Goal: Transaction & Acquisition: Purchase product/service

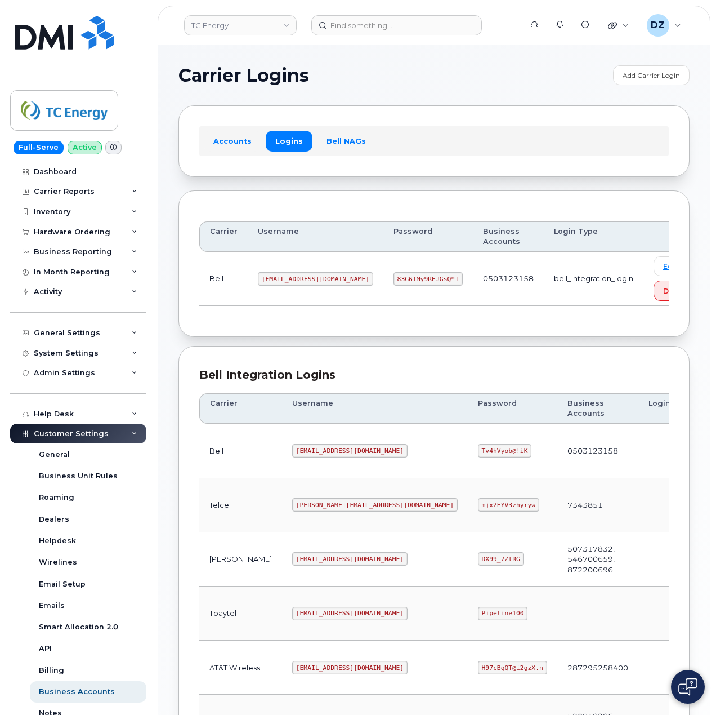
scroll to position [229, 0]
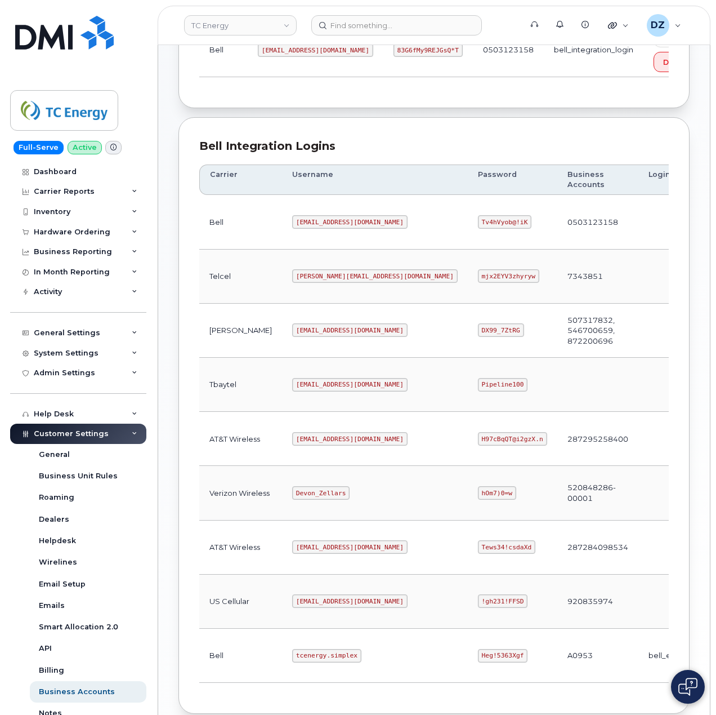
click at [292, 662] on code "tcenergy.simplex" at bounding box center [326, 656] width 69 height 14
click at [310, 662] on code "tcenergy.simplex" at bounding box center [326, 656] width 69 height 14
copy code "tcenergy.simplex"
click at [478, 661] on code "Heg!5363Xgf" at bounding box center [503, 656] width 50 height 14
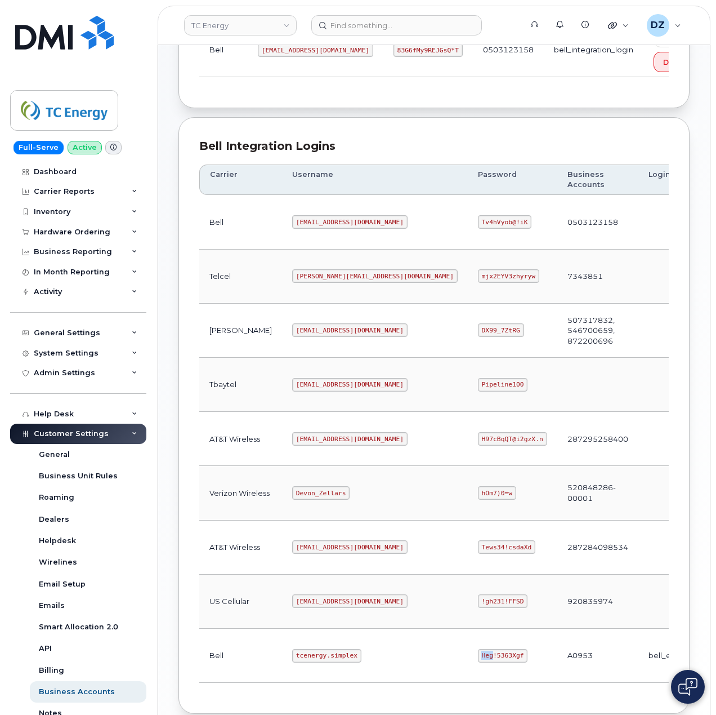
click at [478, 661] on code "Heg!5363Xgf" at bounding box center [503, 656] width 50 height 14
click at [478, 662] on code "Heg!5363Xgf" at bounding box center [503, 656] width 50 height 14
copy code "Heg!5363Xgf"
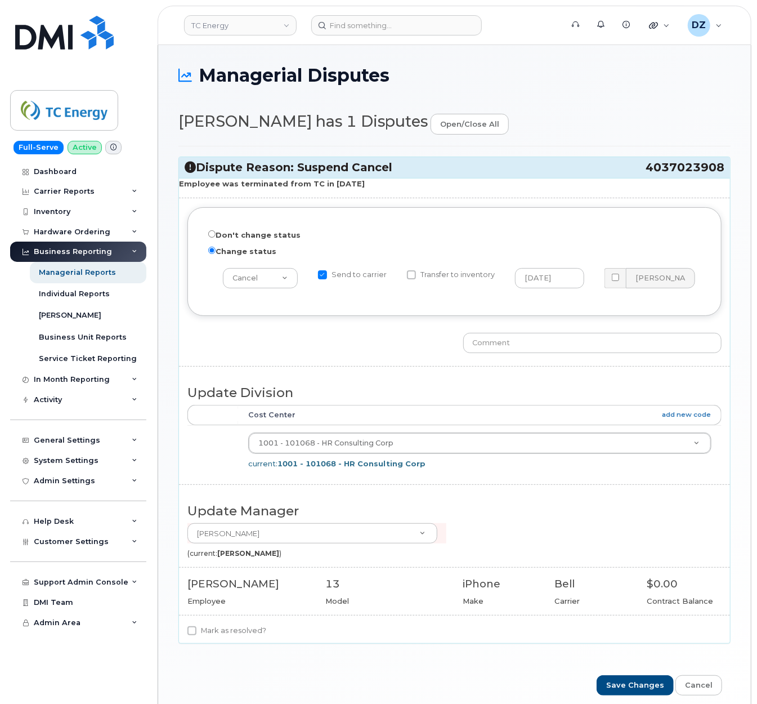
scroll to position [52, 0]
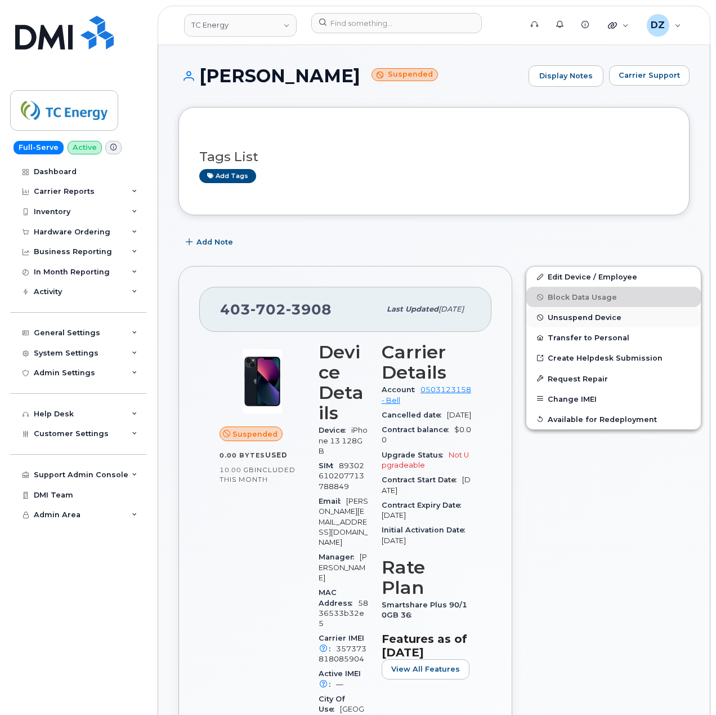
click at [618, 318] on button "Unsuspend Device" at bounding box center [614, 317] width 175 height 20
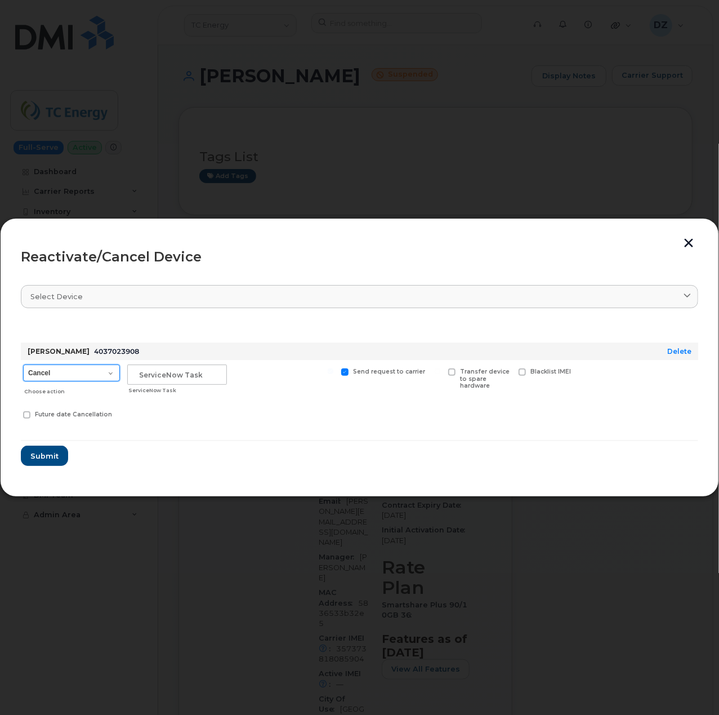
click at [113, 377] on select "Cancel Suspend - Extend Suspension Reactivate" at bounding box center [71, 372] width 97 height 17
click at [23, 364] on select "Cancel Suspend - Extend Suspension Reactivate" at bounding box center [71, 372] width 97 height 17
click at [202, 375] on input "text" at bounding box center [177, 374] width 100 height 20
click at [269, 431] on form "Andrea Rist 4037023908 Delete Cancel Suspend - Extend Suspension Reactivate Cho…" at bounding box center [360, 394] width 678 height 145
click at [205, 373] on input "Managerial escalation" at bounding box center [177, 374] width 100 height 20
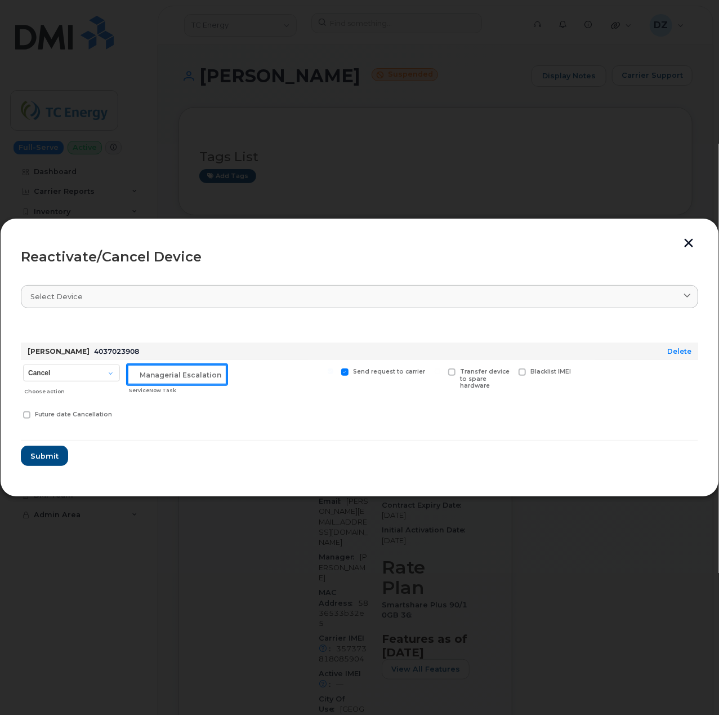
click at [205, 373] on input "Managerial escalation" at bounding box center [177, 374] width 100 height 20
type input "Managerial dispute"
click at [46, 455] on span "Submit" at bounding box center [44, 456] width 28 height 11
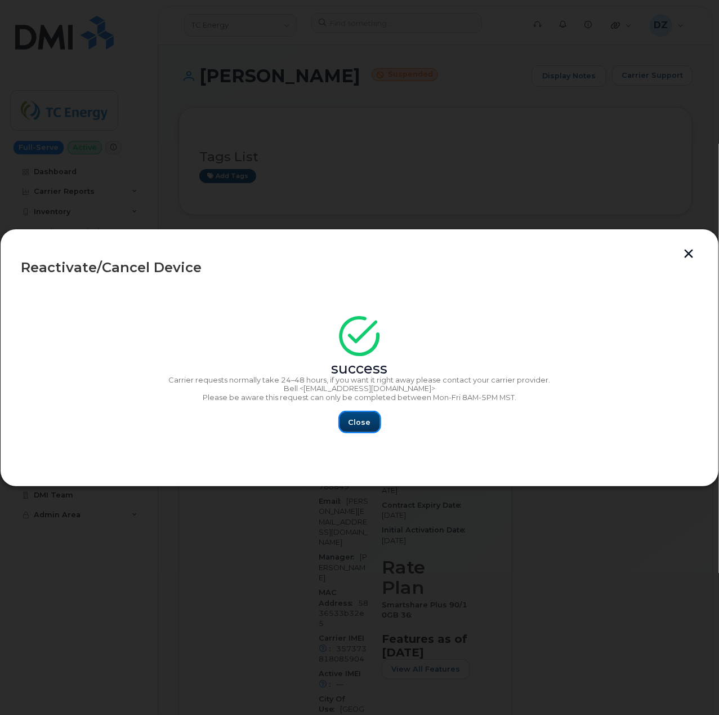
click at [356, 419] on span "Close" at bounding box center [360, 422] width 23 height 11
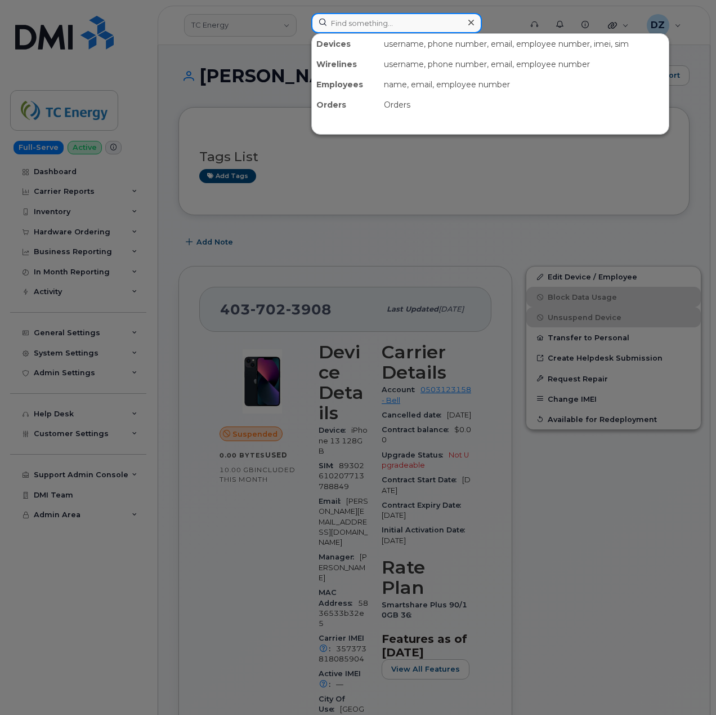
click at [367, 25] on input at bounding box center [396, 23] width 171 height 20
paste input "4034639726"
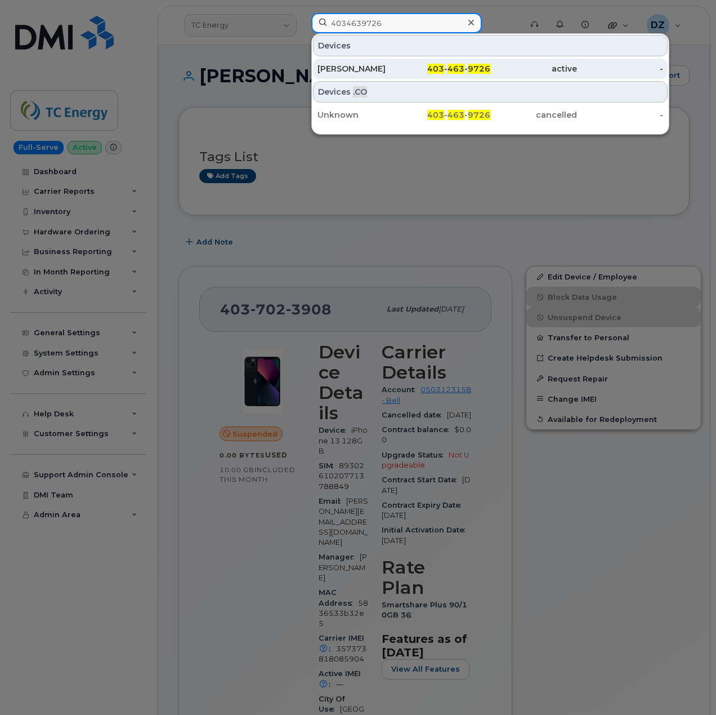
type input "4034639726"
click at [386, 69] on div "Jeremy Royan" at bounding box center [361, 68] width 87 height 11
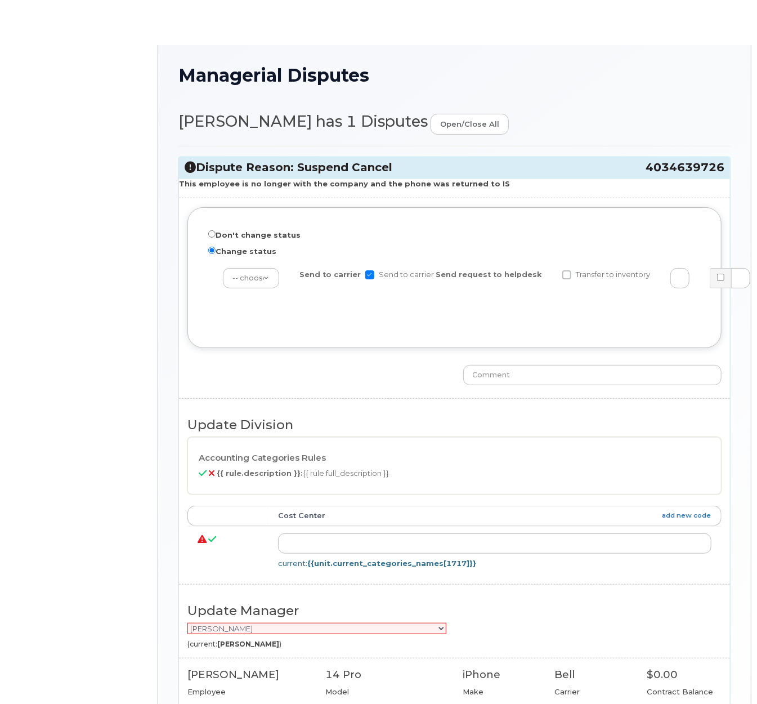
radio input "true"
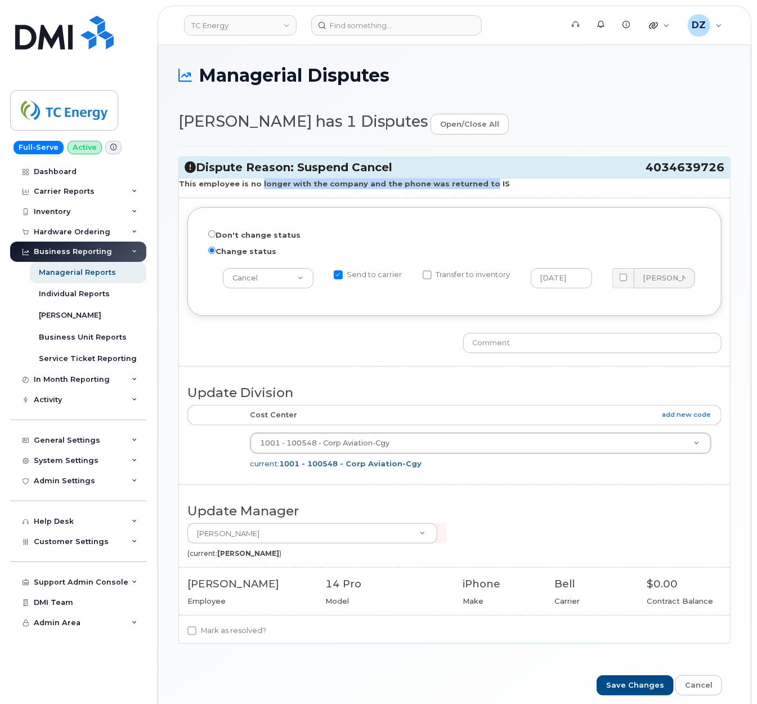
drag, startPoint x: 253, startPoint y: 186, endPoint x: 471, endPoint y: 187, distance: 218.5
click at [471, 187] on strong "This employee is no longer with the company and the phone was returned to IS" at bounding box center [344, 183] width 331 height 9
drag, startPoint x: 647, startPoint y: 170, endPoint x: 721, endPoint y: 176, distance: 75.2
click at [721, 176] on div "Dispute Reason: Suspend Cancel 4034639726" at bounding box center [454, 167] width 551 height 21
copy span "4034639726"
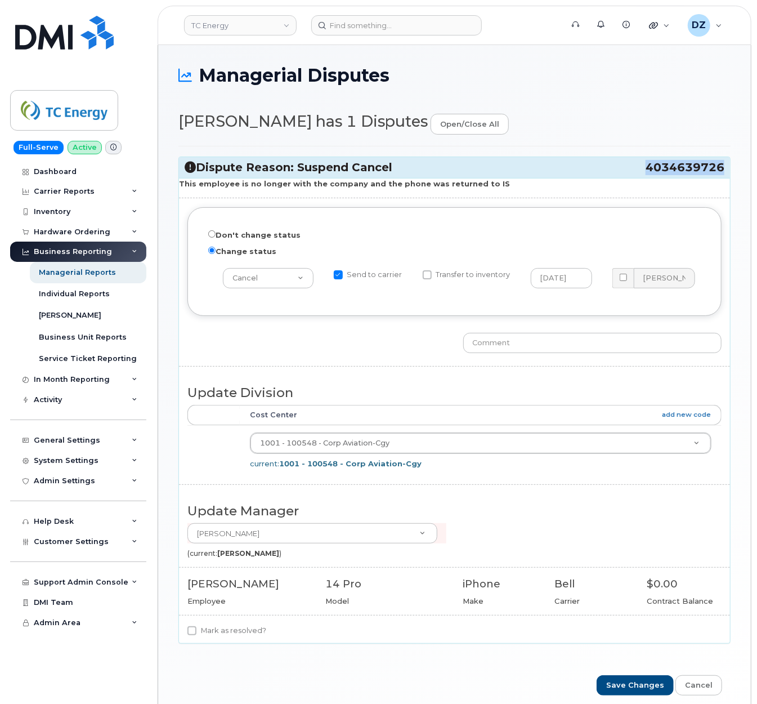
drag, startPoint x: 235, startPoint y: 186, endPoint x: 487, endPoint y: 181, distance: 252.4
click at [487, 181] on p "This employee is no longer with the company and the phone was returned to IS" at bounding box center [454, 184] width 551 height 11
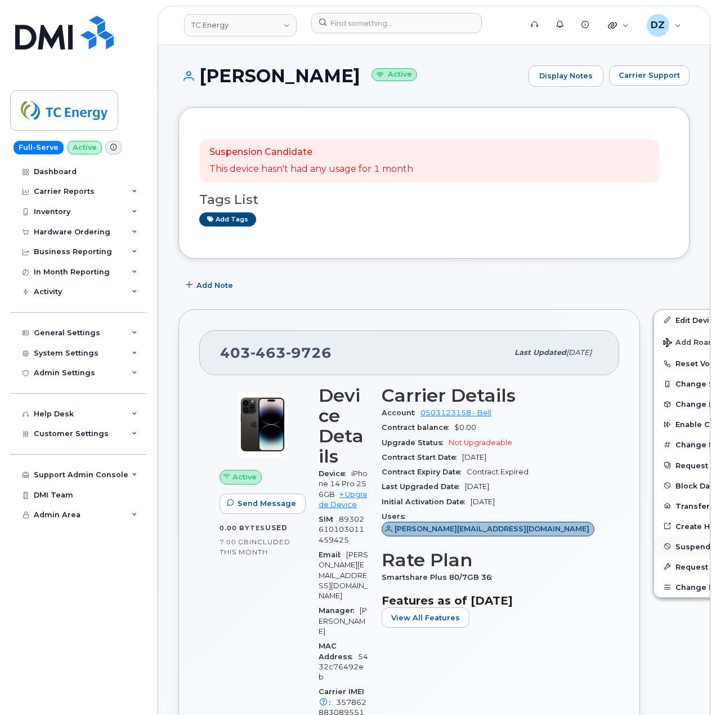
click at [676, 546] on span "Suspend/Cancel Device" at bounding box center [722, 546] width 93 height 8
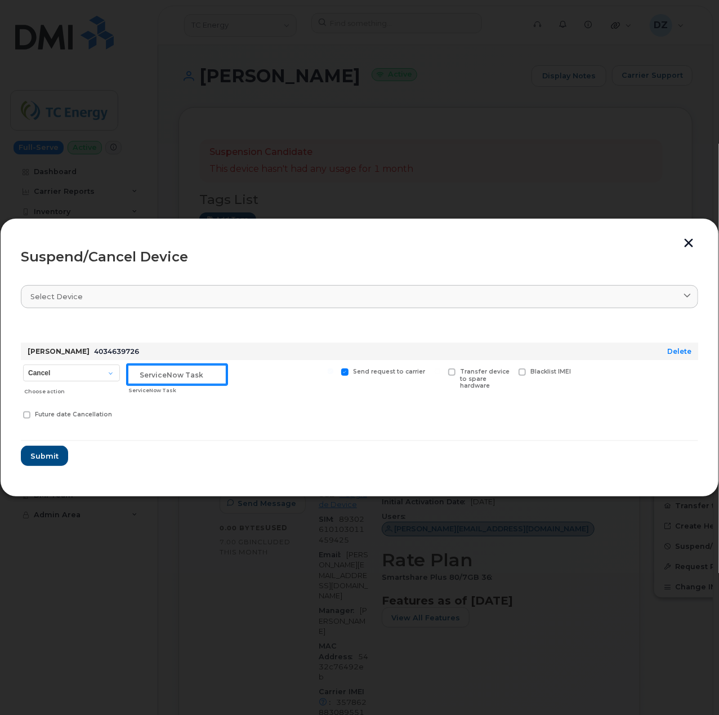
click at [172, 372] on input "text" at bounding box center [177, 374] width 100 height 20
type input "Managerial Dispute"
click at [50, 457] on span "Submit" at bounding box center [44, 456] width 28 height 11
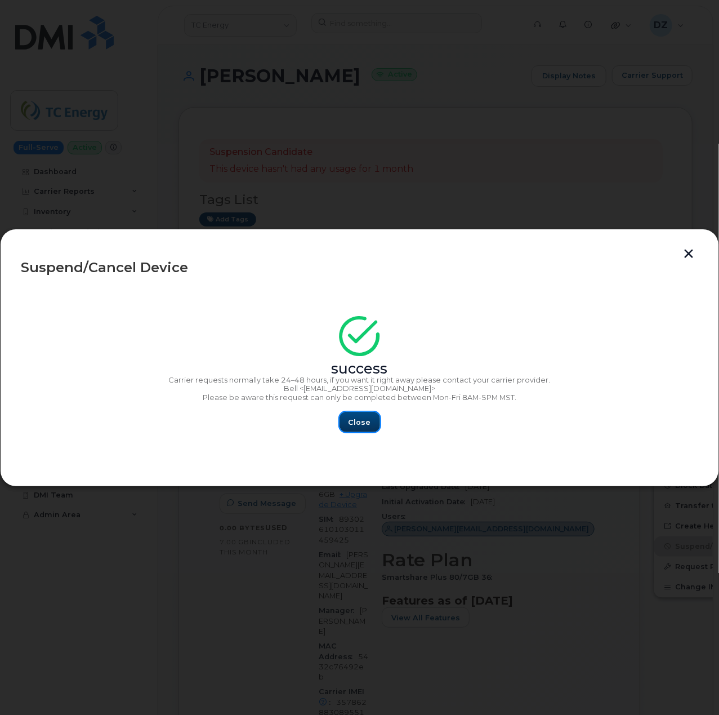
click at [370, 420] on button "Close" at bounding box center [360, 422] width 41 height 20
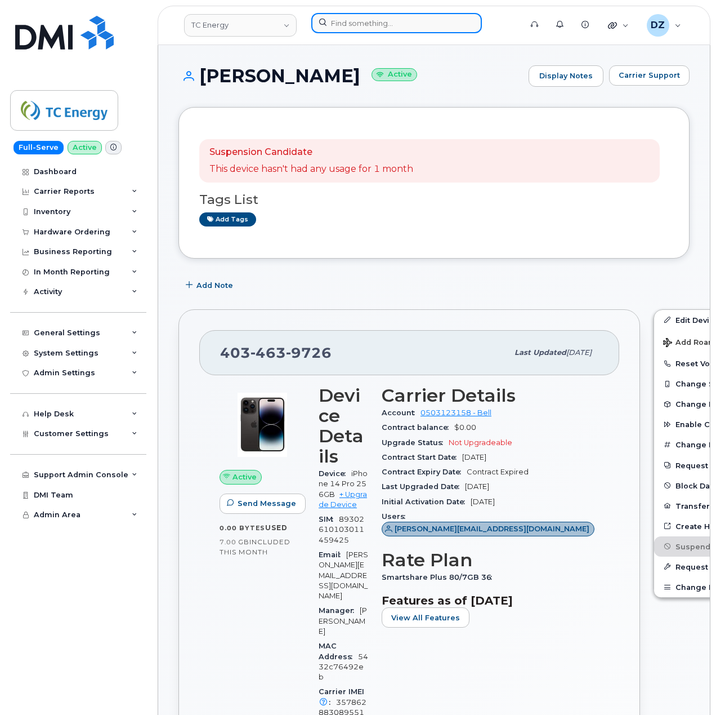
click at [364, 21] on input at bounding box center [396, 23] width 171 height 20
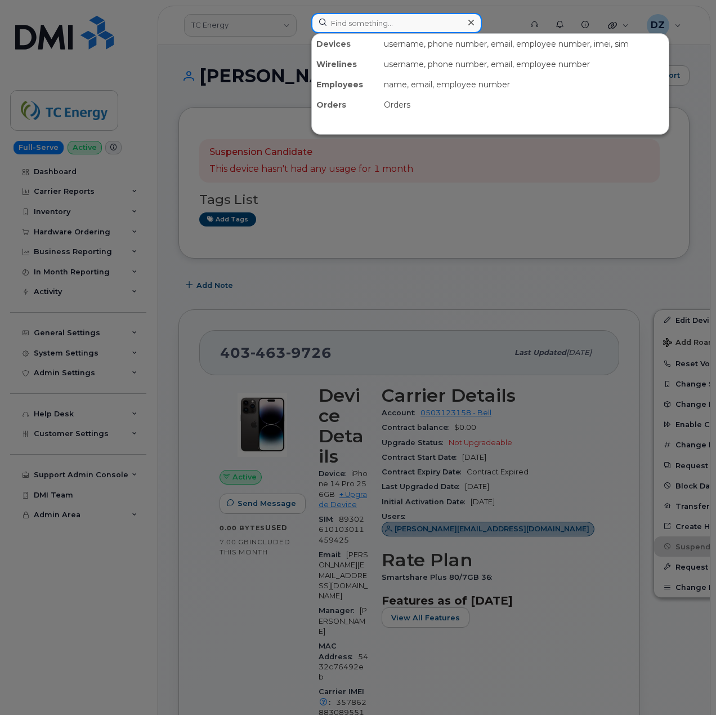
paste input "4034637181"
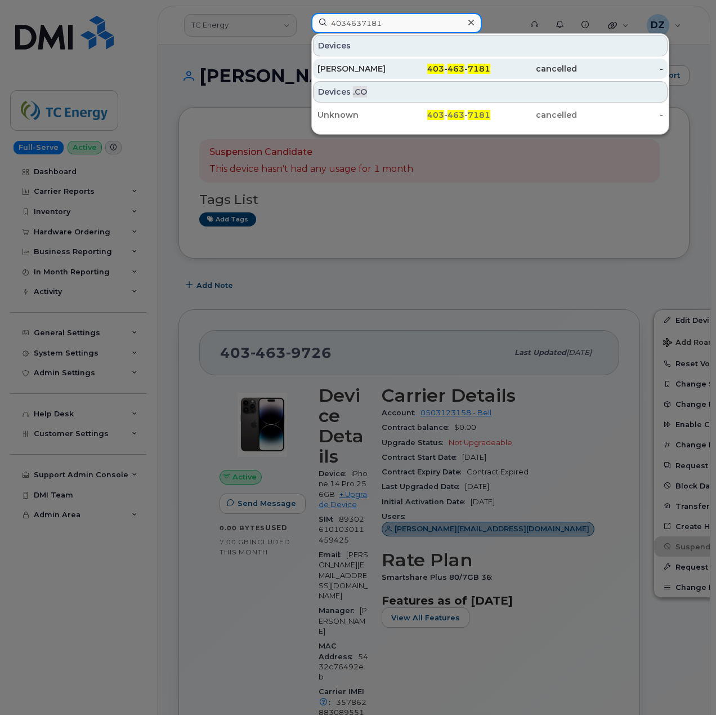
type input "4034637181"
click at [407, 70] on div "403 - 463 - 7181" at bounding box center [447, 68] width 87 height 11
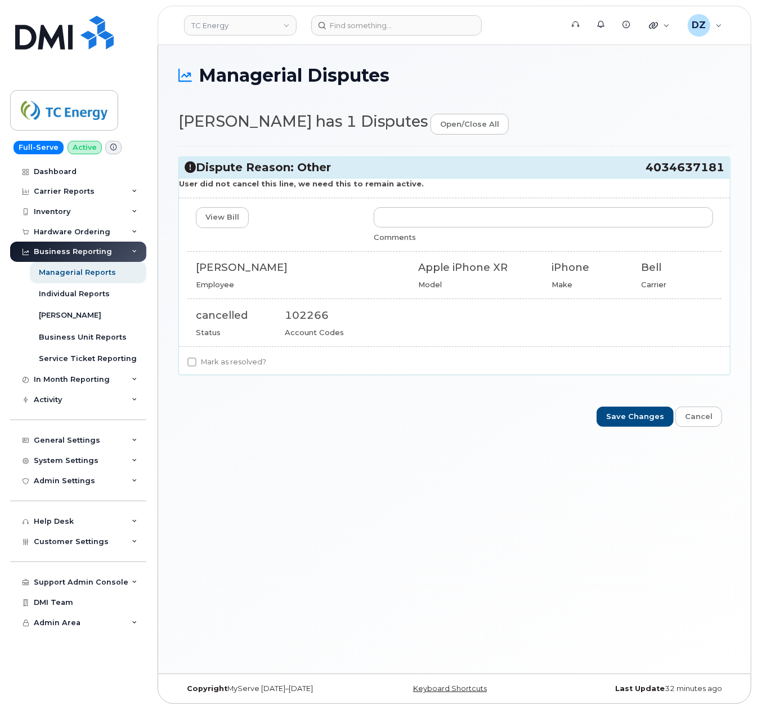
drag, startPoint x: 329, startPoint y: 183, endPoint x: 426, endPoint y: 179, distance: 97.5
click at [426, 179] on p "User did not cancel this line, we need this to remain active." at bounding box center [454, 184] width 551 height 11
drag, startPoint x: 645, startPoint y: 164, endPoint x: 727, endPoint y: 170, distance: 81.3
click at [727, 170] on div "Dispute Reason: Other 4034637181" at bounding box center [454, 167] width 551 height 21
click at [674, 194] on div "User did not cancel this line, we need this to remain active. View Bill Comment…" at bounding box center [454, 276] width 551 height 197
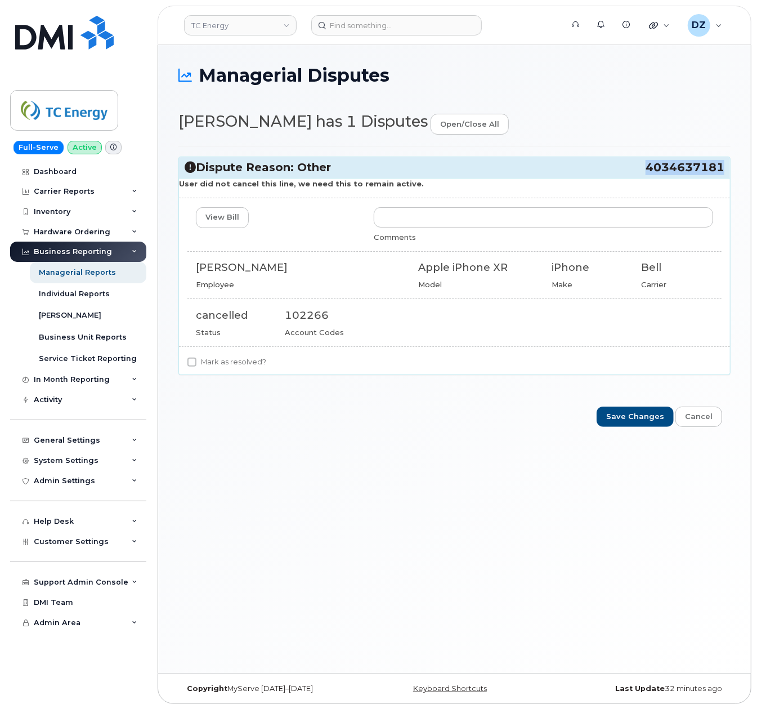
drag, startPoint x: 647, startPoint y: 168, endPoint x: 723, endPoint y: 171, distance: 76.7
click at [723, 171] on span "4034637181" at bounding box center [685, 167] width 79 height 15
copy span "4034637181"
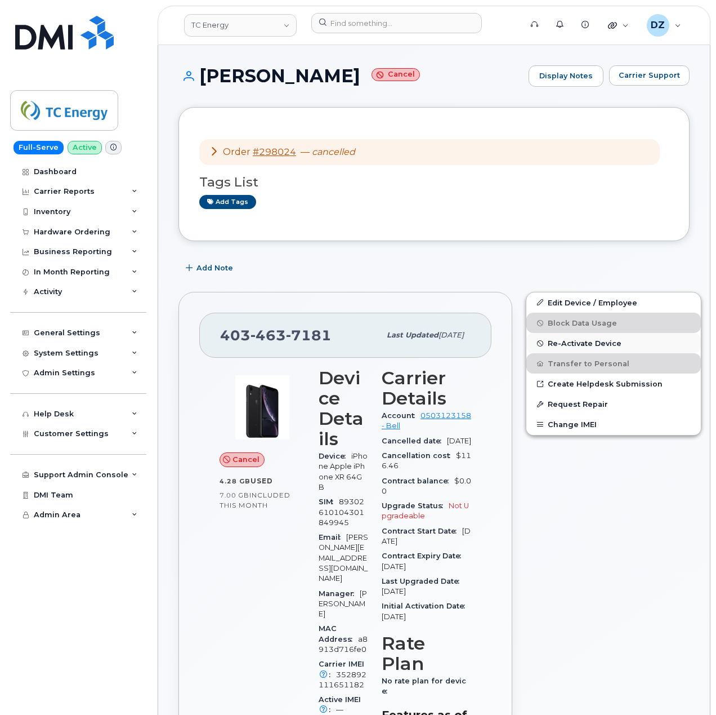
click at [582, 343] on span "Re-Activate Device" at bounding box center [585, 343] width 74 height 8
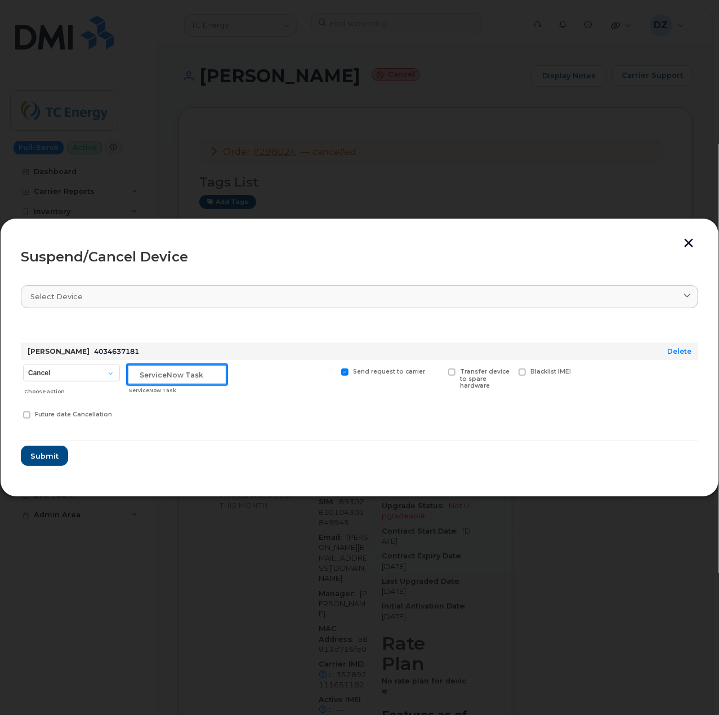
click at [160, 367] on input "text" at bounding box center [177, 374] width 100 height 20
type input "Managerail"
type input "Managerial dispute"
click at [55, 368] on select "Cancel Suspend - Extend Suspension Suspend - Reduced Rate Suspend - Full Rate S…" at bounding box center [71, 372] width 97 height 17
select select "[object Object]"
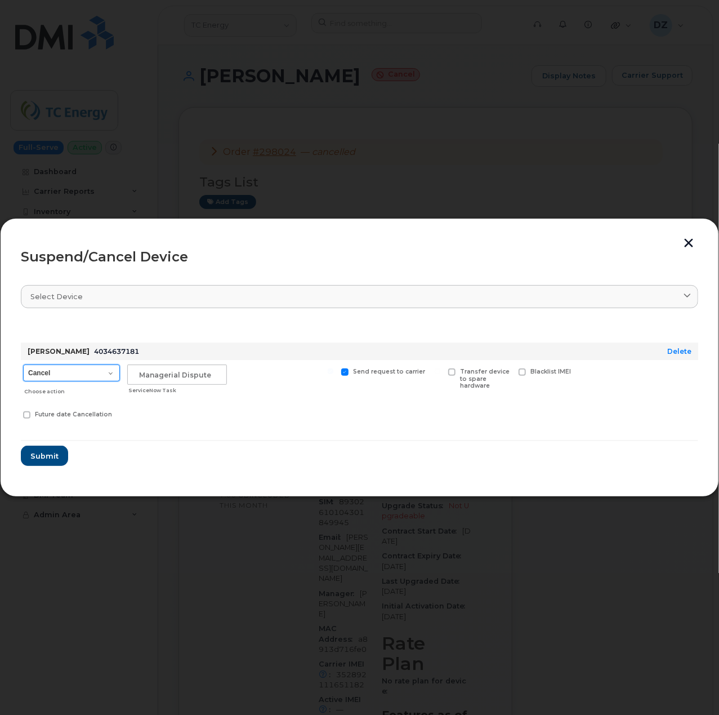
click at [23, 364] on select "Cancel Suspend - Extend Suspension Suspend - Reduced Rate Suspend - Full Rate S…" at bounding box center [71, 372] width 97 height 17
click at [43, 455] on span "Submit" at bounding box center [44, 456] width 28 height 11
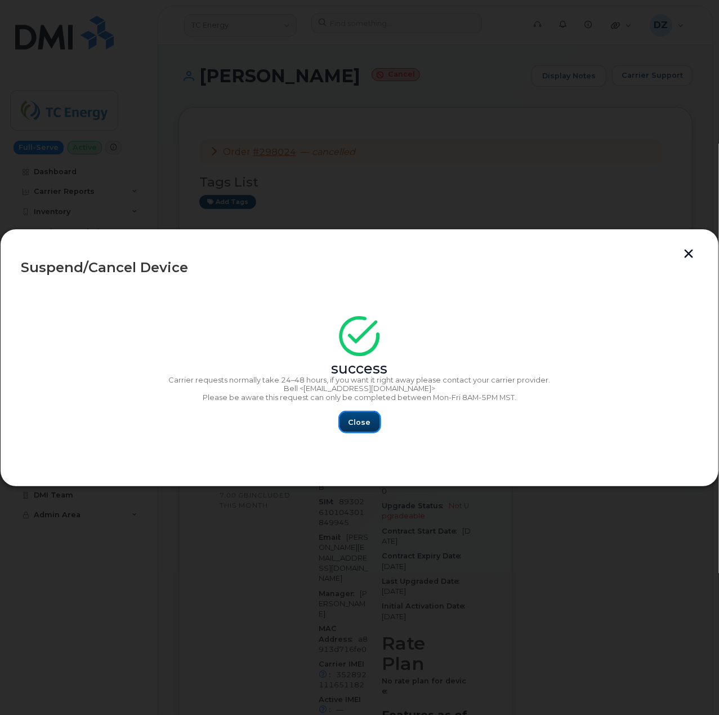
click at [366, 422] on span "Close" at bounding box center [360, 422] width 23 height 11
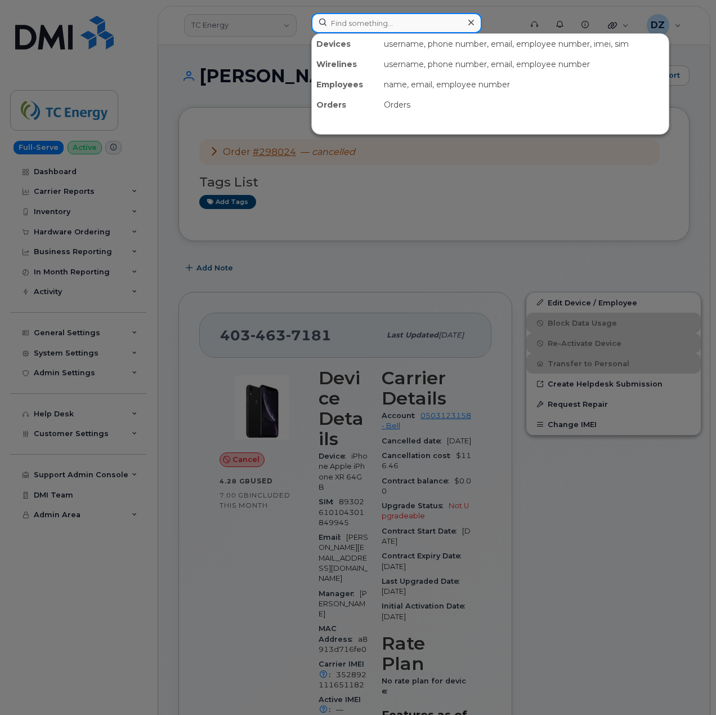
click at [357, 24] on input at bounding box center [396, 23] width 171 height 20
paste input "2313501560"
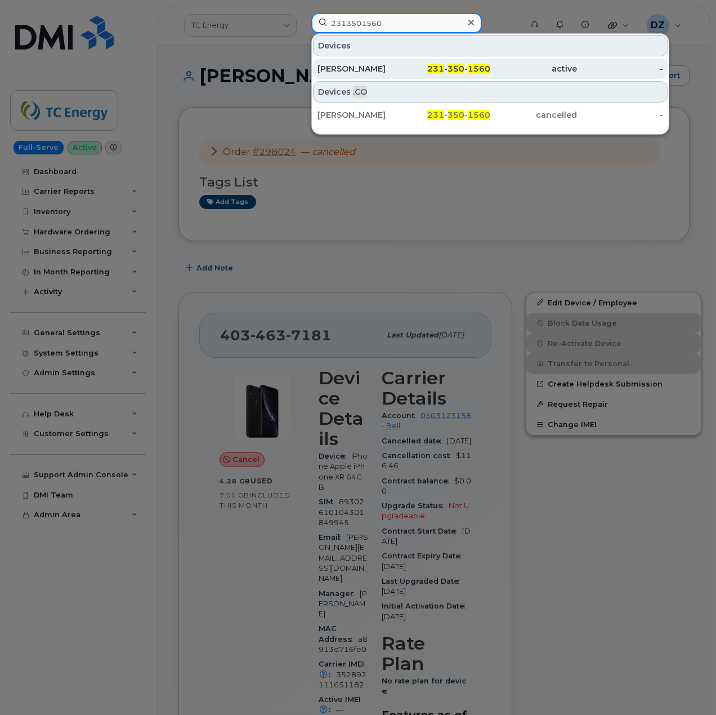
type input "2313501560"
click at [393, 70] on div "[PERSON_NAME]" at bounding box center [361, 68] width 87 height 11
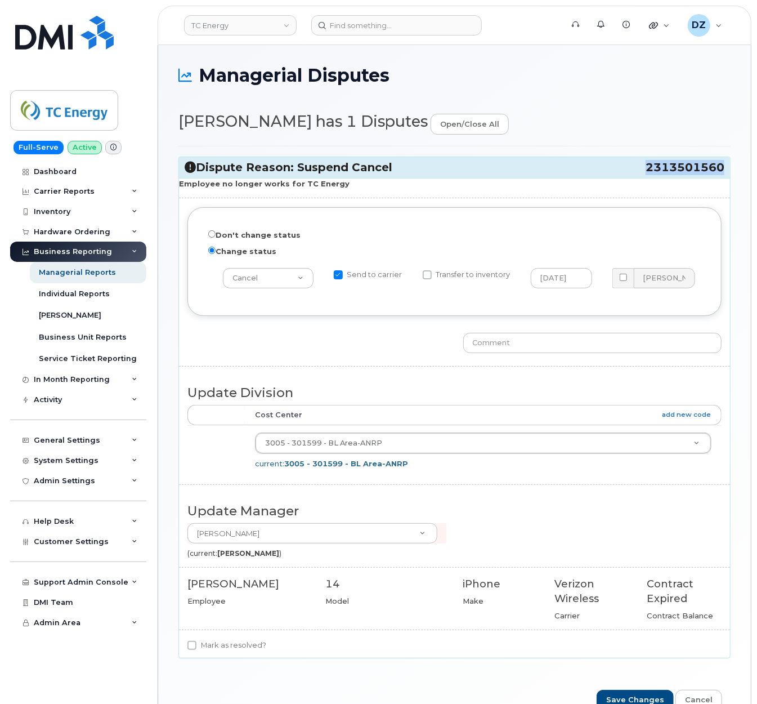
drag, startPoint x: 648, startPoint y: 165, endPoint x: 723, endPoint y: 172, distance: 75.8
click at [723, 172] on span "2313501560" at bounding box center [685, 167] width 79 height 15
copy span "2313501560"
click at [340, 276] on input "Send to carrier" at bounding box center [338, 274] width 9 height 9
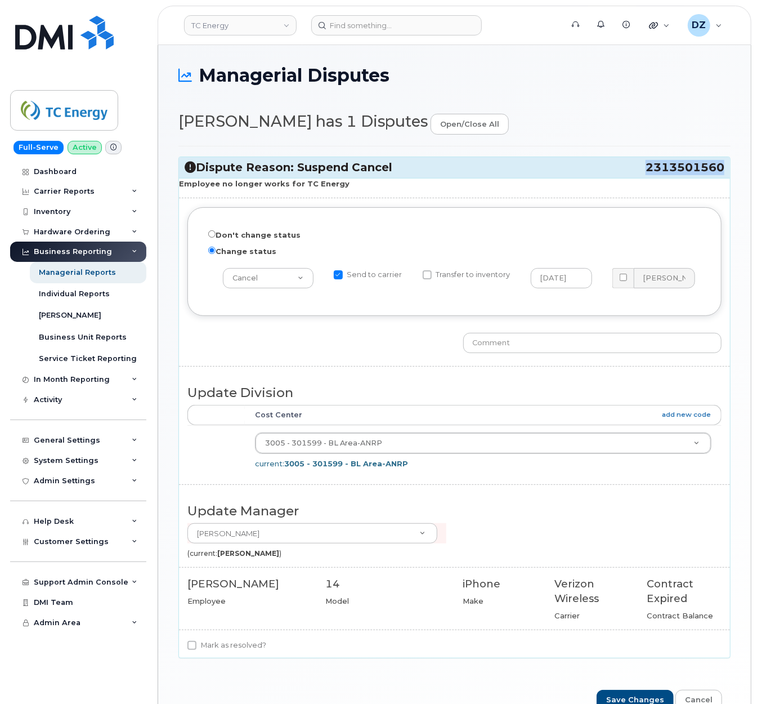
checkbox input "false"
click at [594, 341] on input "text" at bounding box center [593, 343] width 259 height 20
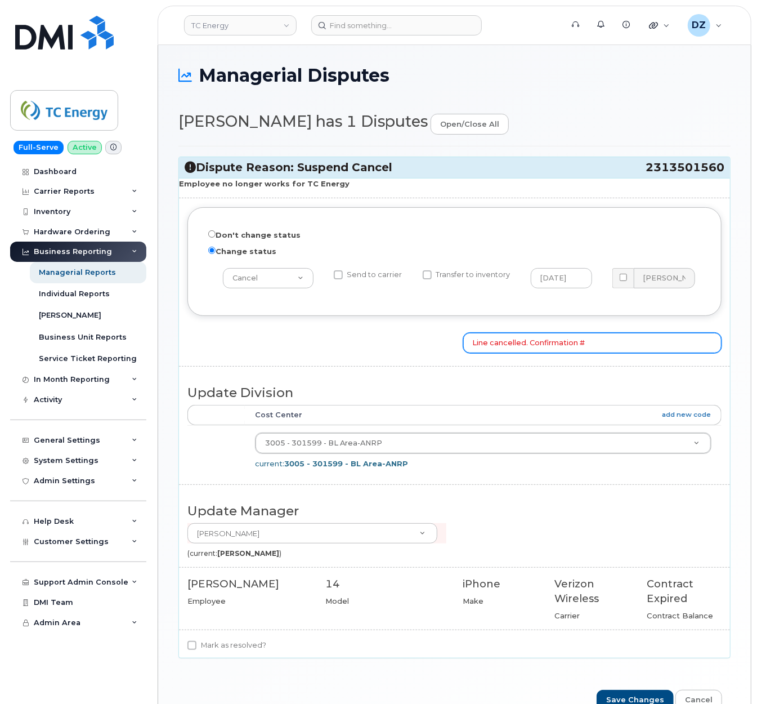
paste input "3675701023"
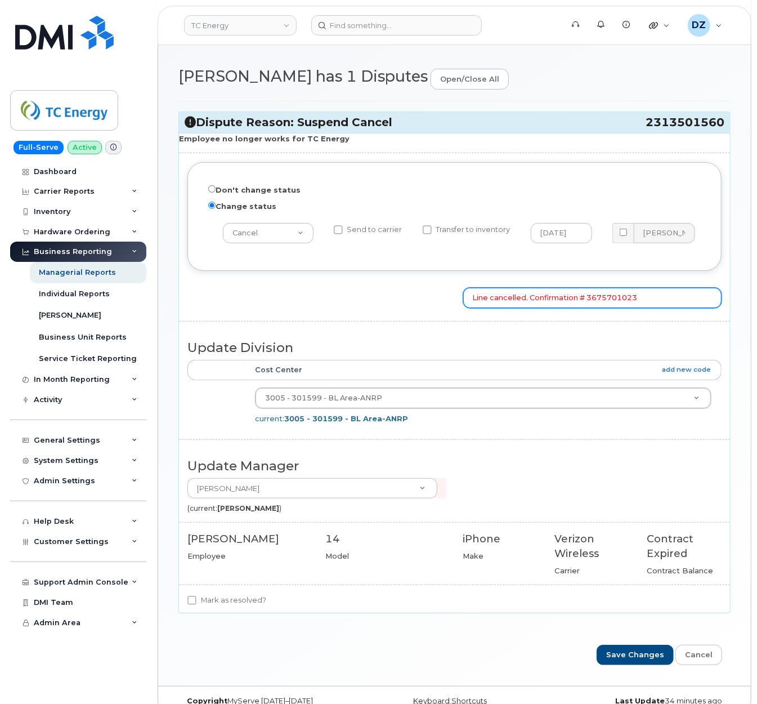
scroll to position [66, 0]
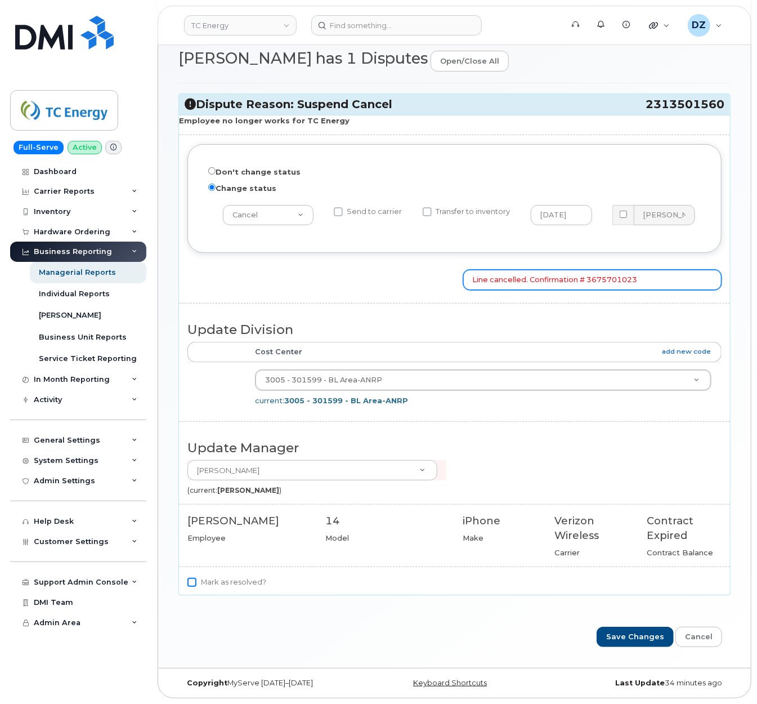
type input "Line cancelled. Confirmation # 3675701023"
click at [191, 580] on input "Mark as resolved?" at bounding box center [192, 582] width 9 height 9
checkbox input "true"
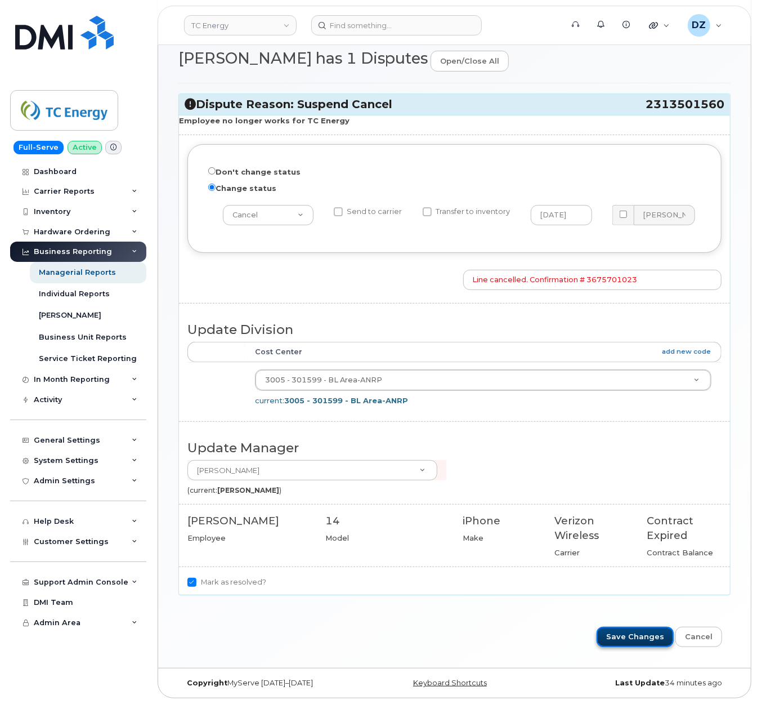
click at [634, 633] on input "Save Changes" at bounding box center [635, 637] width 77 height 21
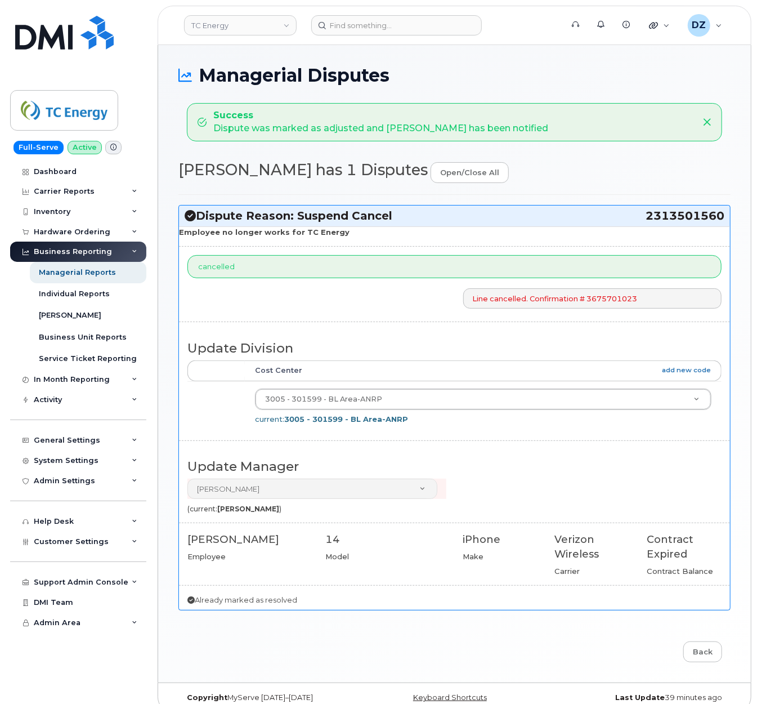
click at [581, 80] on h1 "Managerial Disputes" at bounding box center [455, 75] width 552 height 20
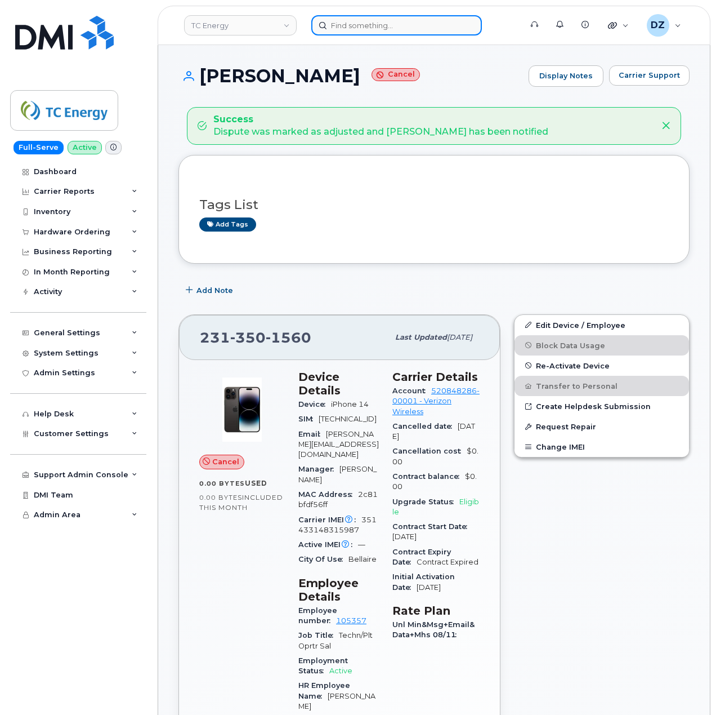
click at [368, 21] on input at bounding box center [396, 25] width 171 height 20
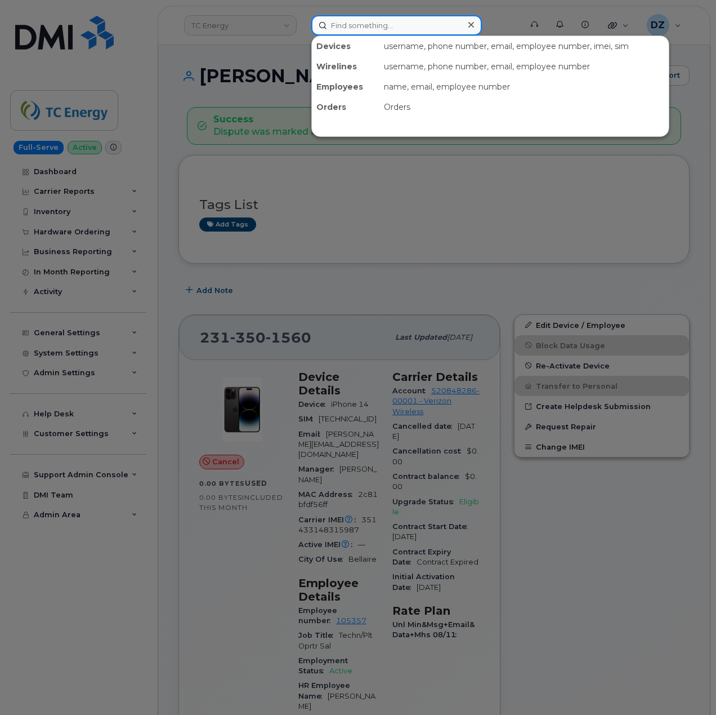
paste input "7854796539"
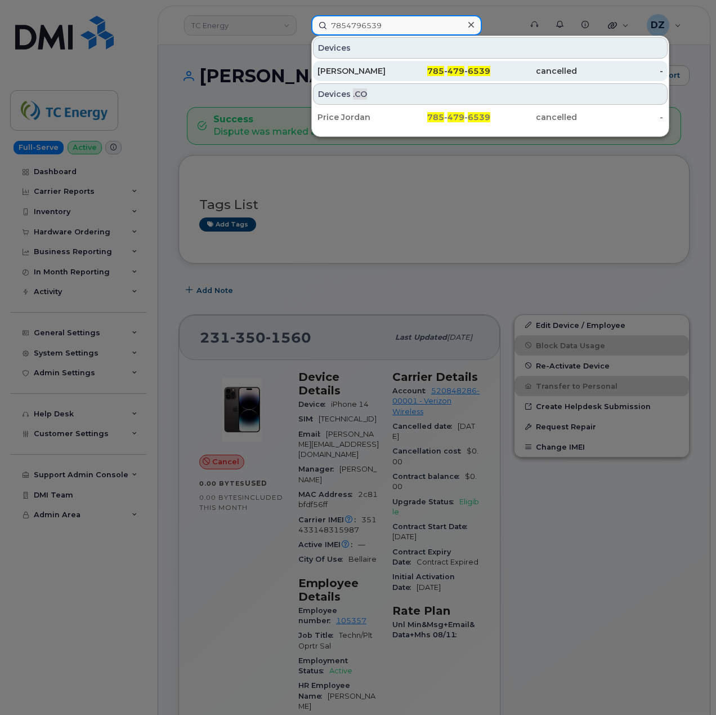
type input "7854796539"
click at [435, 70] on span "785" at bounding box center [435, 71] width 17 height 10
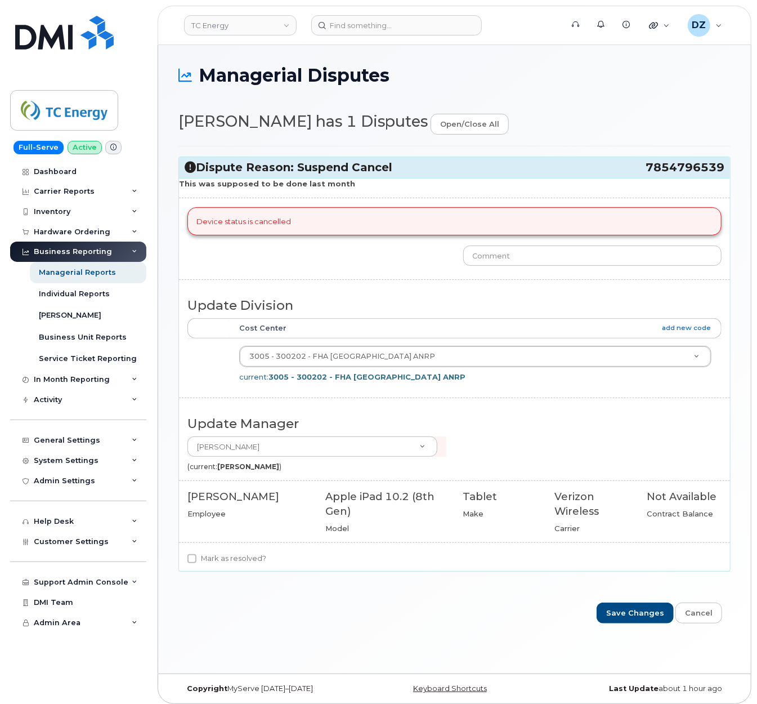
drag, startPoint x: 672, startPoint y: 167, endPoint x: 721, endPoint y: 171, distance: 49.7
click at [721, 171] on h3 "Dispute Reason: Suspend Cancel 7854796539" at bounding box center [455, 167] width 540 height 15
copy h3 "7854796539"
click at [566, 259] on input "text" at bounding box center [593, 256] width 259 height 20
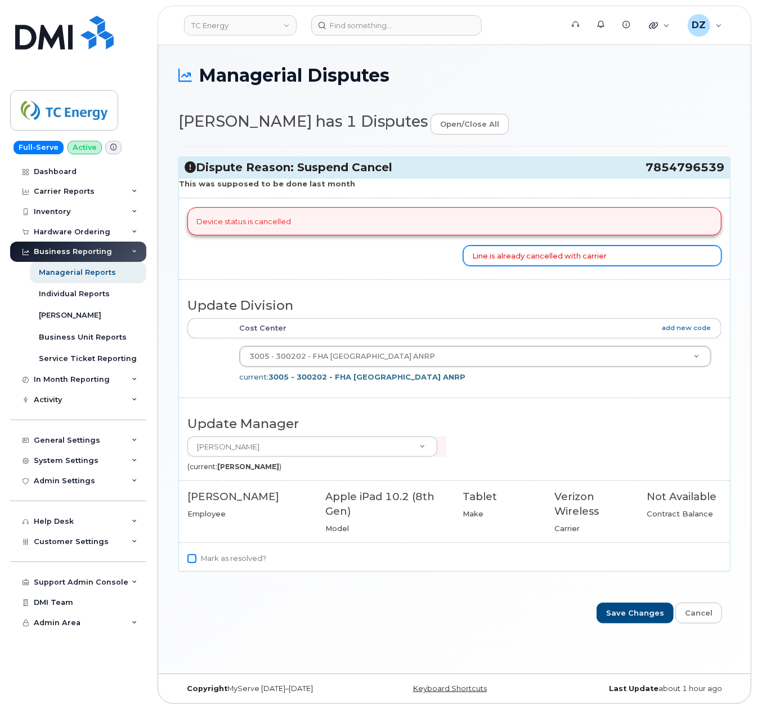
type input "Line is already cancelled with carrier"
click at [197, 561] on input "Mark as resolved?" at bounding box center [192, 558] width 9 height 9
checkbox input "true"
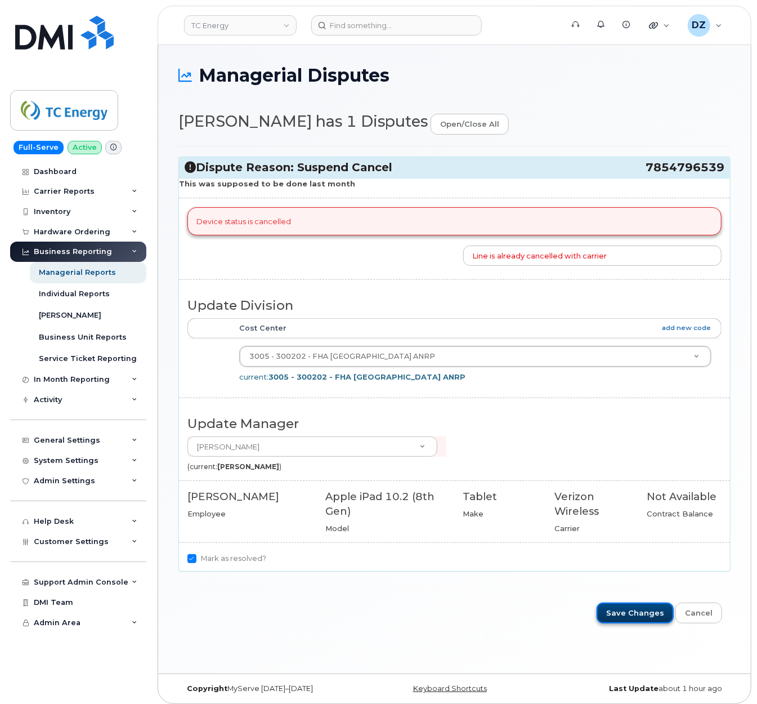
click at [647, 618] on input "Save Changes" at bounding box center [635, 613] width 77 height 21
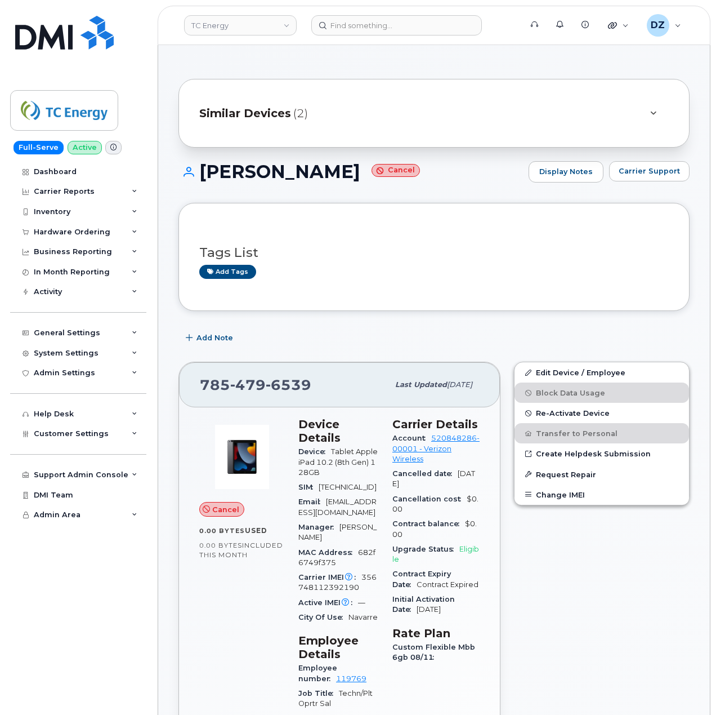
click at [217, 387] on span "785 479 6539" at bounding box center [256, 384] width 112 height 17
copy span "785 479 6539"
click at [336, 17] on input at bounding box center [396, 25] width 171 height 20
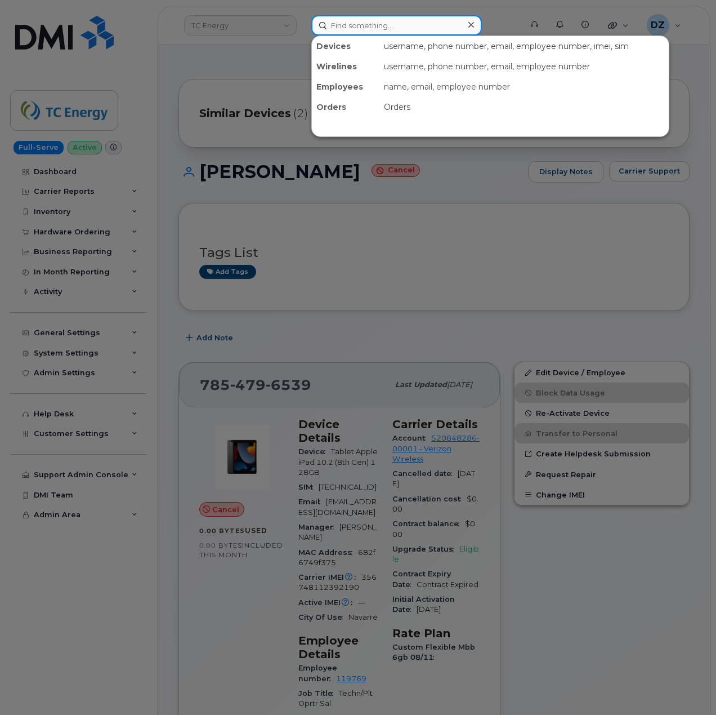
paste input "4037968371"
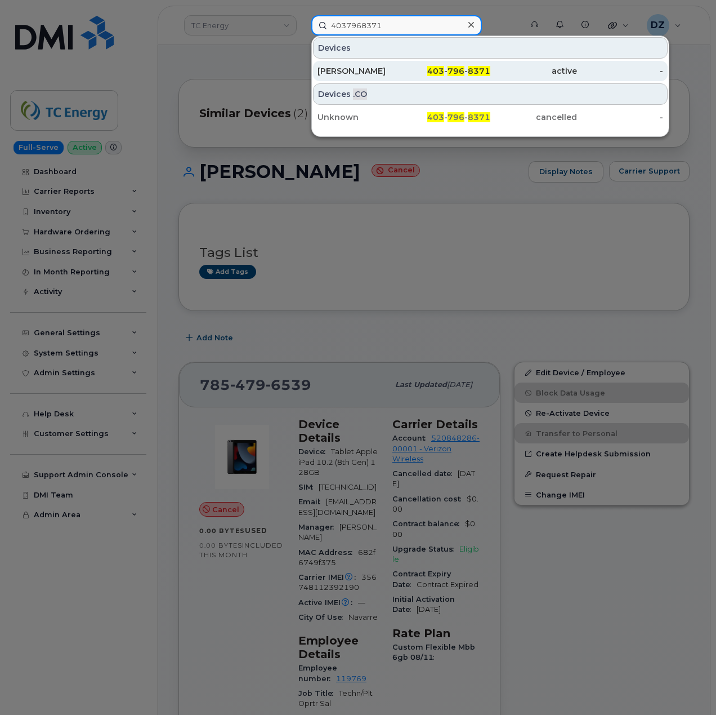
type input "4037968371"
click at [373, 73] on div "Scott Herman" at bounding box center [361, 70] width 87 height 11
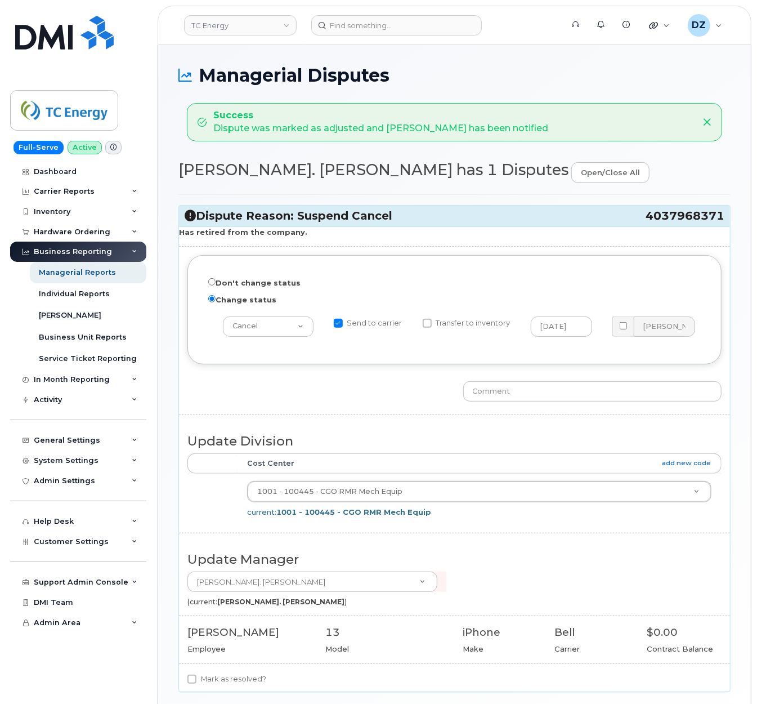
scroll to position [75, 0]
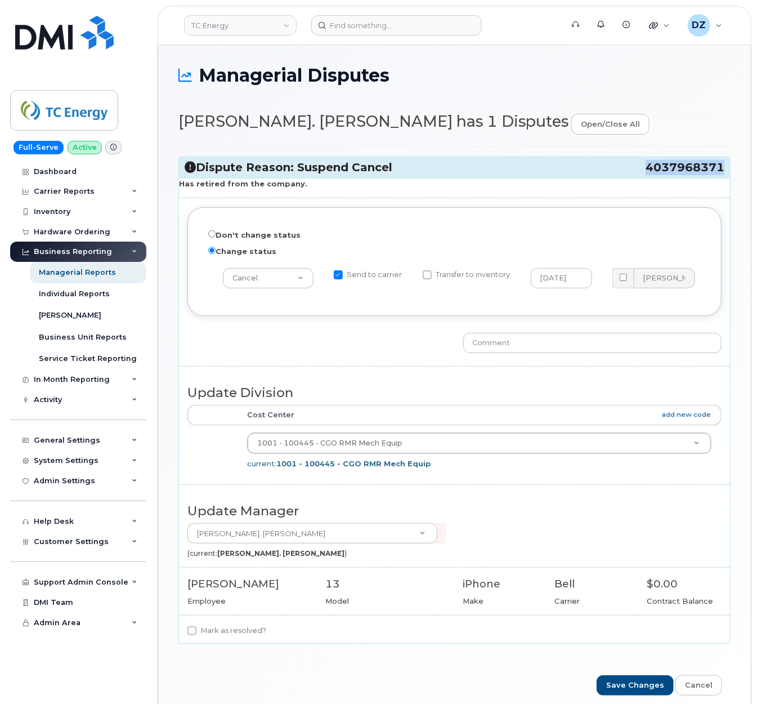
drag, startPoint x: 647, startPoint y: 167, endPoint x: 721, endPoint y: 166, distance: 73.8
click at [721, 166] on span "4037968371" at bounding box center [685, 167] width 79 height 15
copy span "4037968371"
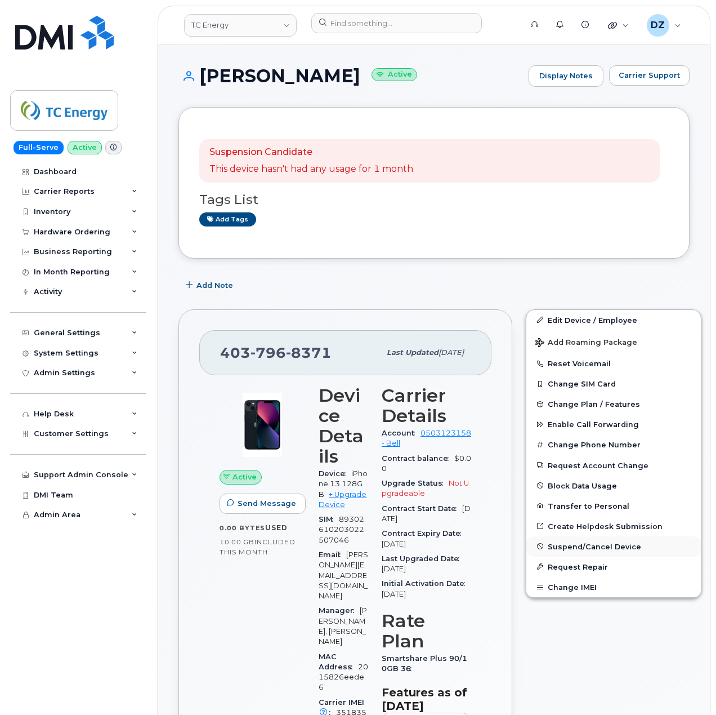
click at [589, 546] on span "Suspend/Cancel Device" at bounding box center [594, 546] width 93 height 8
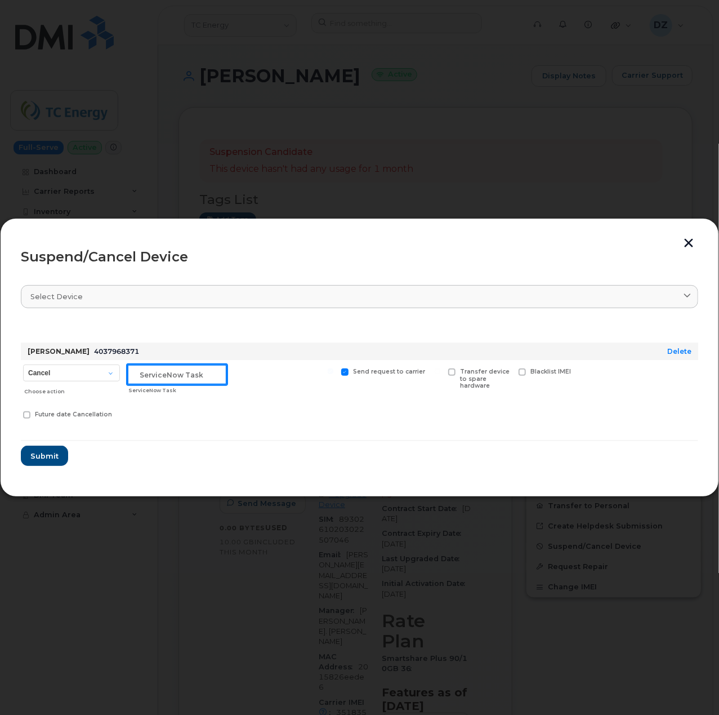
click at [158, 379] on input "text" at bounding box center [177, 374] width 100 height 20
type input "managerial dispute"
click at [217, 427] on form "Scott Herman 4037968371 Delete Cancel Suspend - Extend Suspension Suspend - Red…" at bounding box center [360, 394] width 678 height 145
click at [52, 458] on span "Submit" at bounding box center [44, 456] width 28 height 11
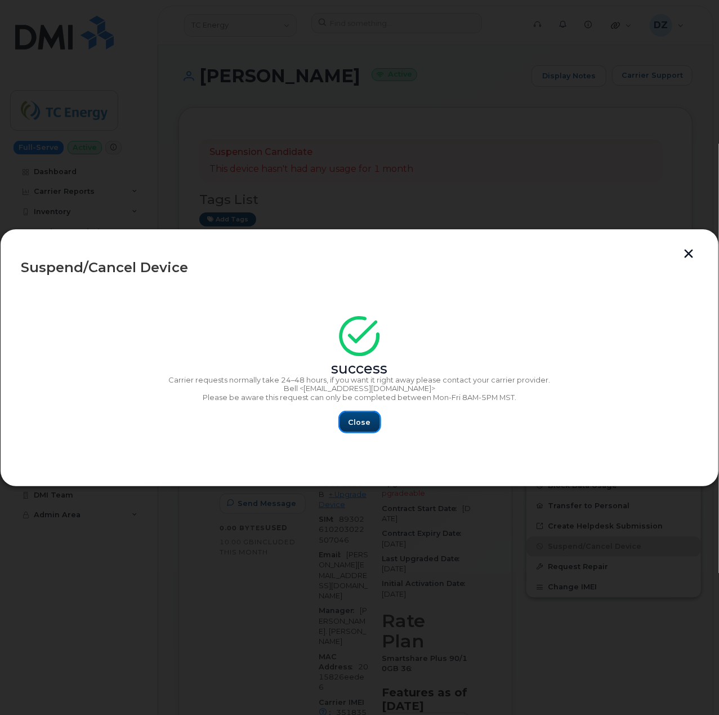
click at [363, 422] on span "Close" at bounding box center [360, 422] width 23 height 11
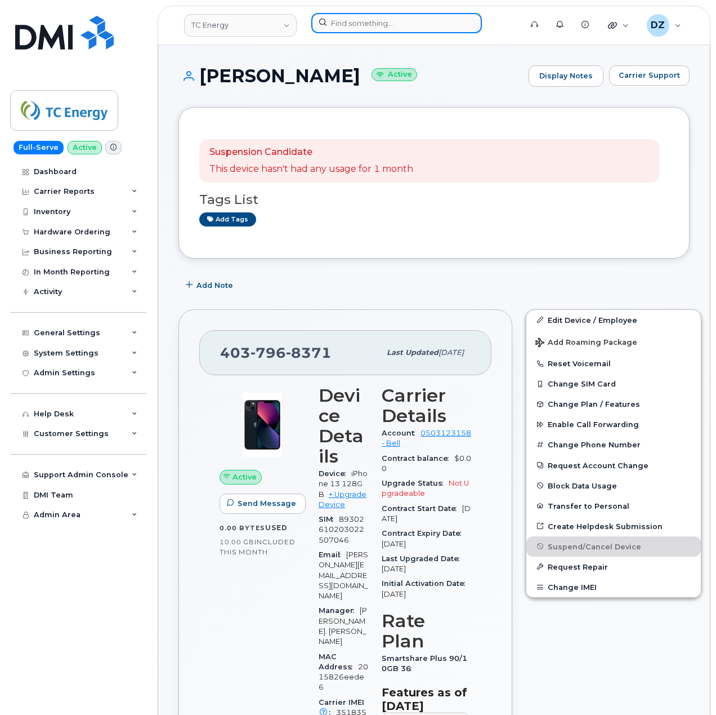
click at [372, 25] on input at bounding box center [396, 23] width 171 height 20
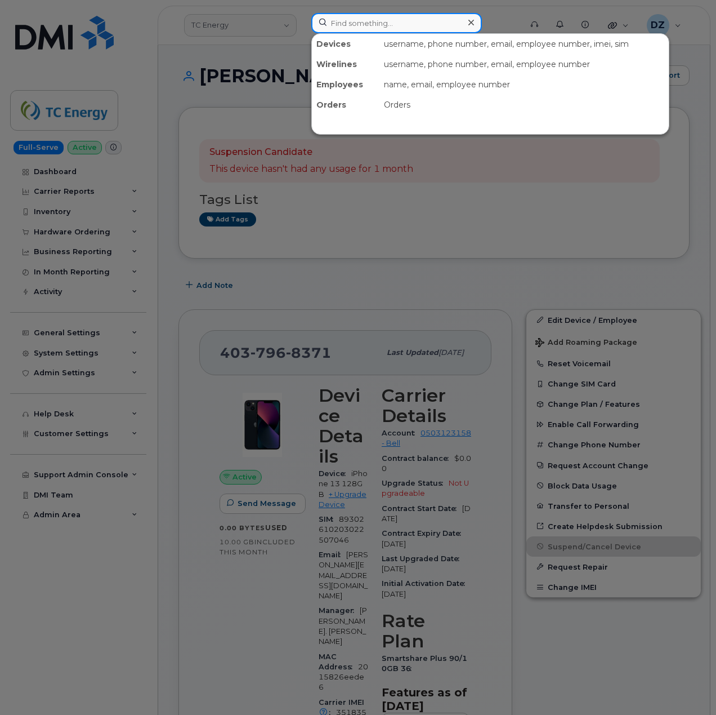
paste input "4034653549"
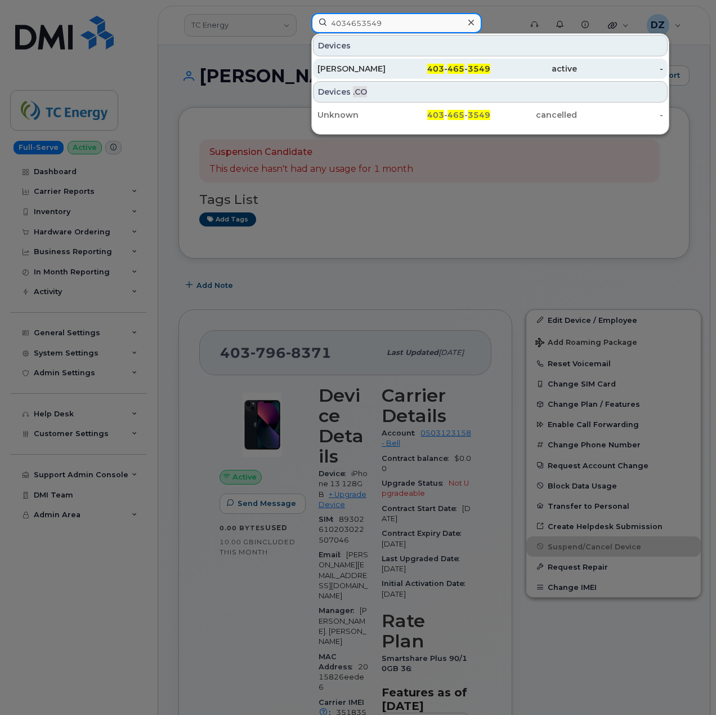
type input "4034653549"
click at [350, 72] on div "[PERSON_NAME]" at bounding box center [361, 68] width 87 height 11
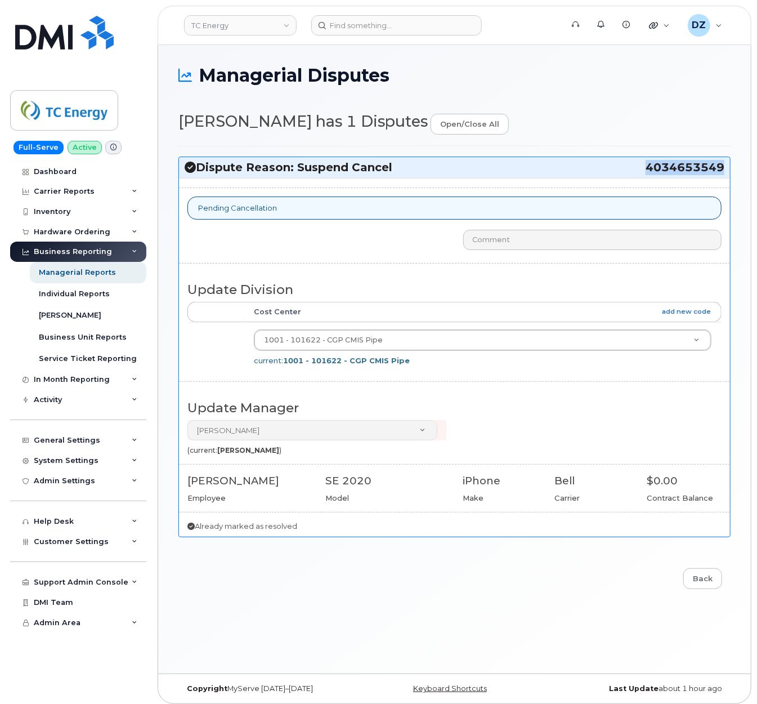
drag, startPoint x: 647, startPoint y: 167, endPoint x: 721, endPoint y: 175, distance: 74.7
click at [721, 175] on span "4034653549" at bounding box center [685, 167] width 79 height 15
copy span "4034653549"
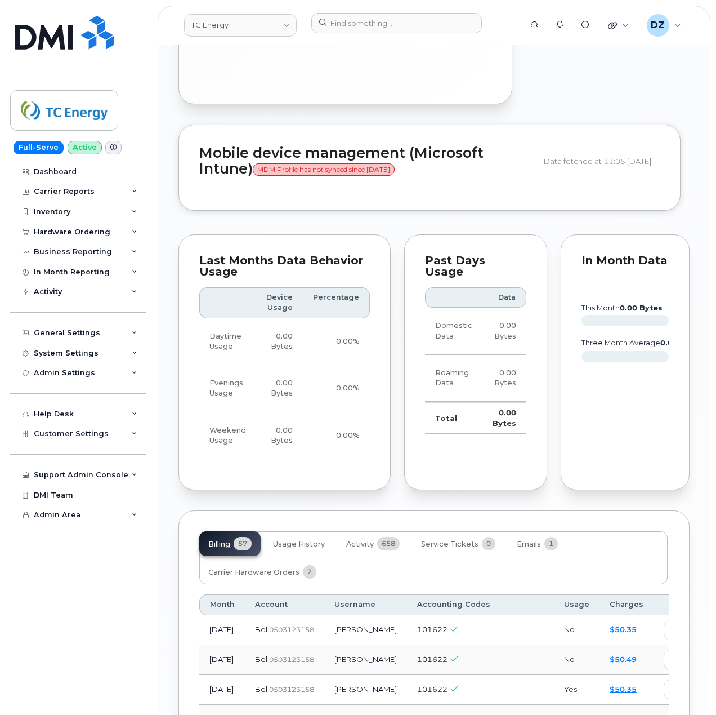
scroll to position [1501, 0]
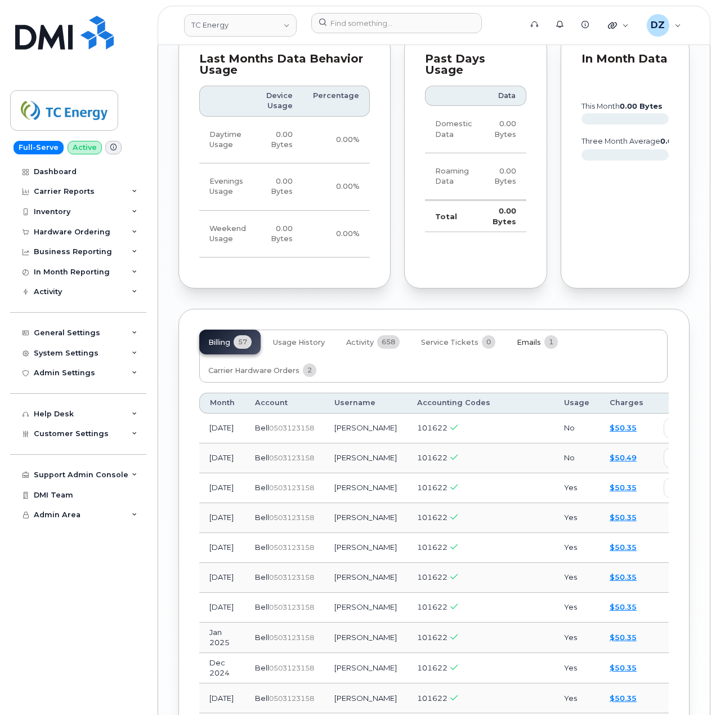
click at [548, 335] on span "1" at bounding box center [552, 342] width 14 height 14
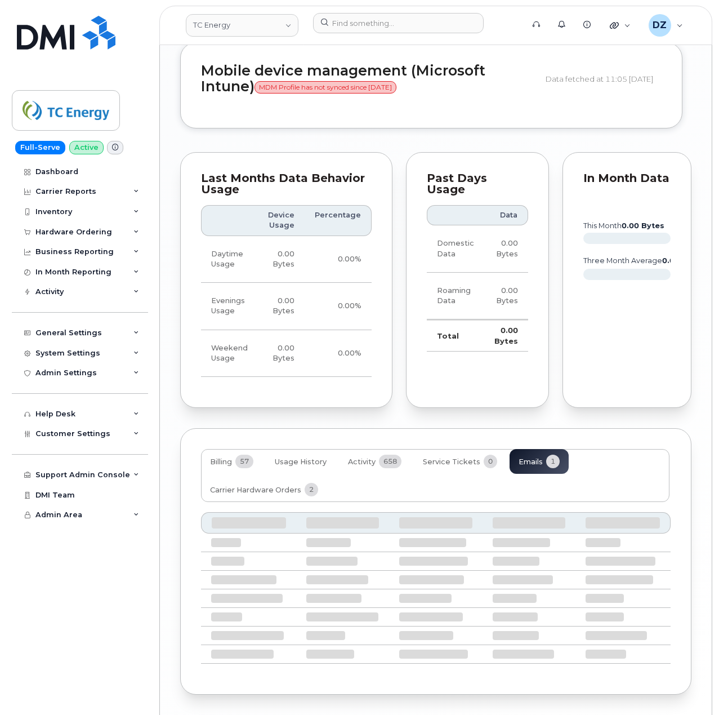
scroll to position [1271, 0]
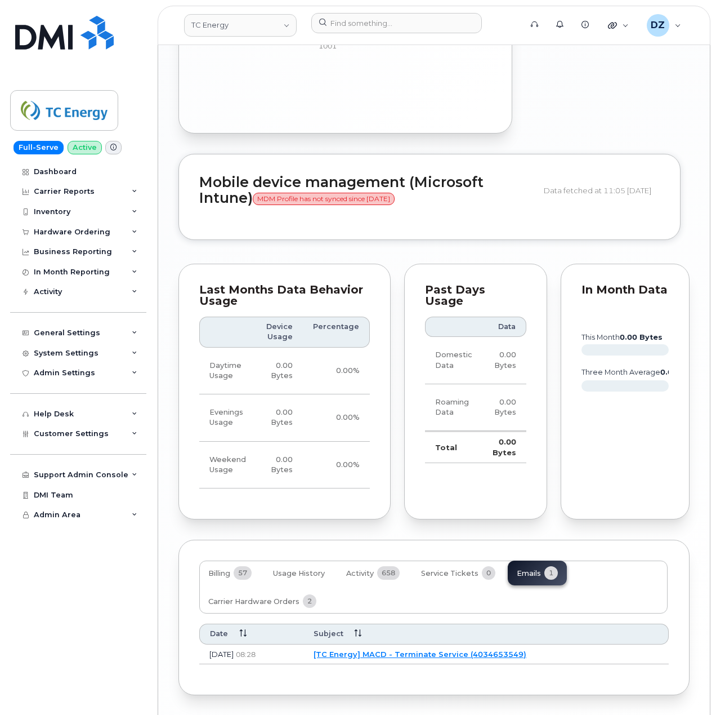
click at [403, 649] on link "[TC Energy] MACD - Terminate Service (4034653549)" at bounding box center [420, 653] width 213 height 9
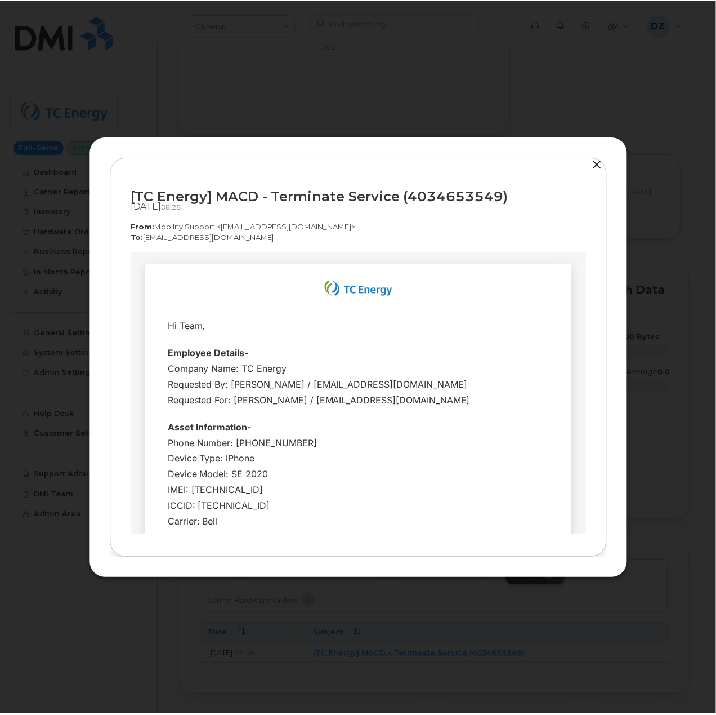
scroll to position [0, 0]
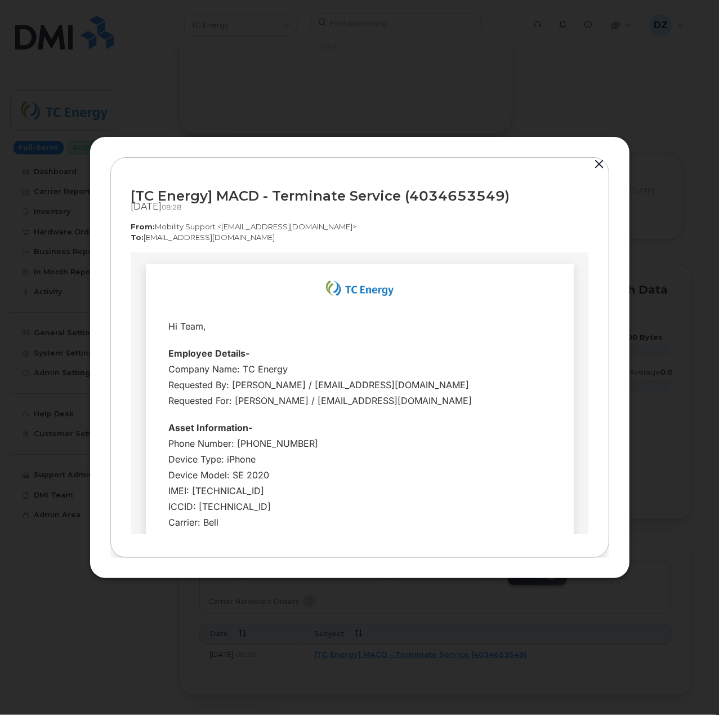
click at [599, 164] on button "button" at bounding box center [599, 165] width 17 height 16
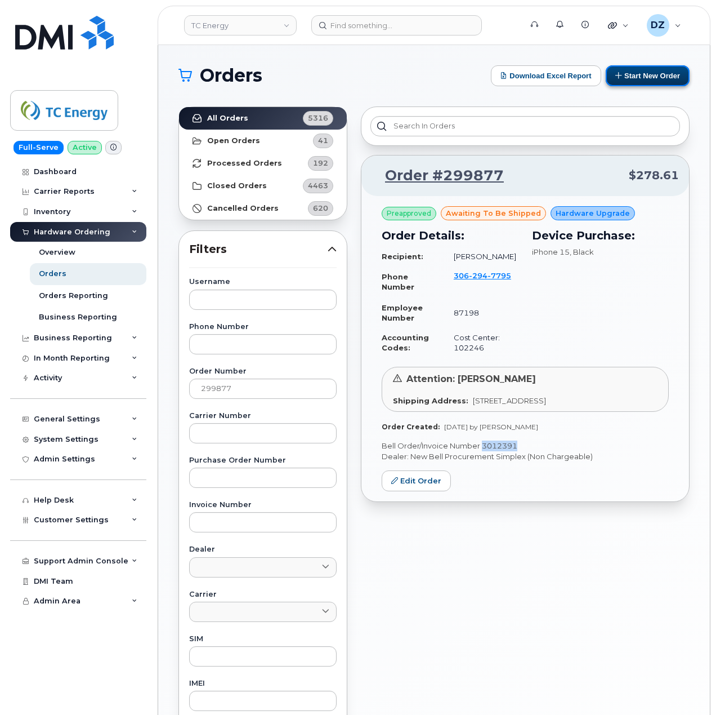
click at [633, 77] on button "Start New Order" at bounding box center [648, 75] width 84 height 21
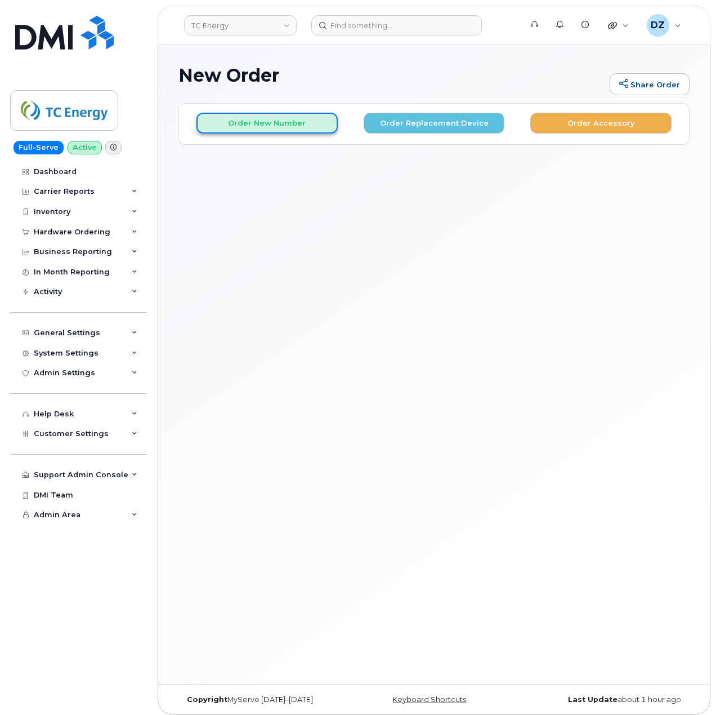
click at [268, 120] on button "Order New Number" at bounding box center [267, 123] width 141 height 21
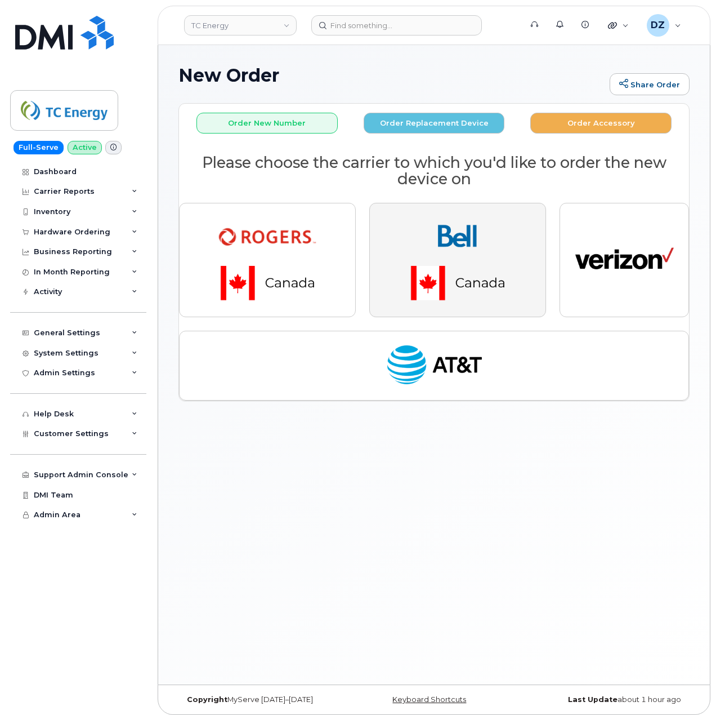
click at [438, 266] on img "button" at bounding box center [458, 259] width 158 height 95
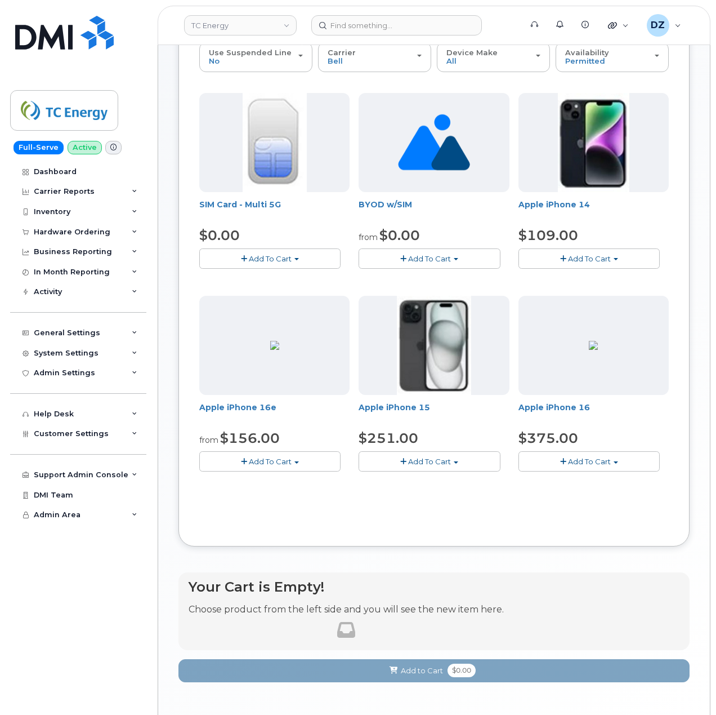
scroll to position [150, 0]
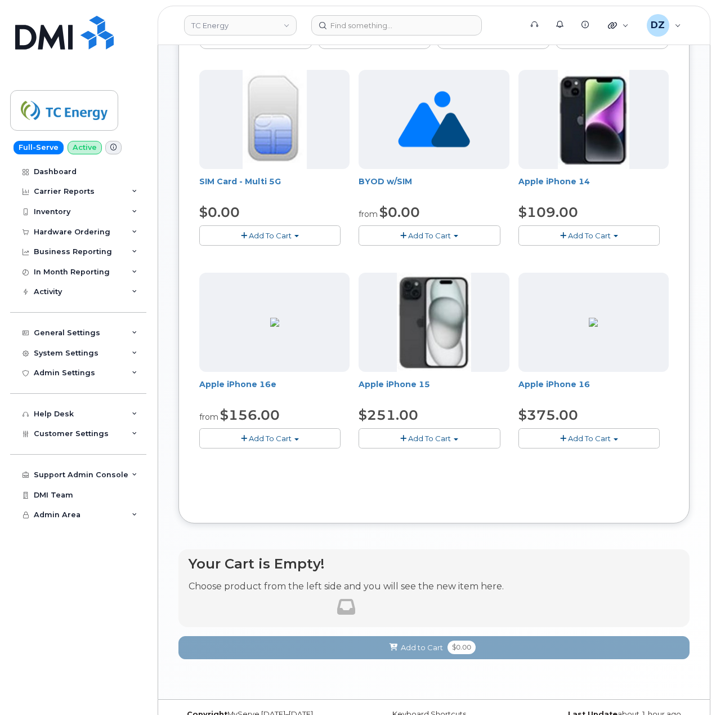
click at [437, 438] on span "Add To Cart" at bounding box center [429, 438] width 43 height 9
click at [445, 474] on link "$251.00 - 3-year activation (128GB model)" at bounding box center [452, 473] width 181 height 14
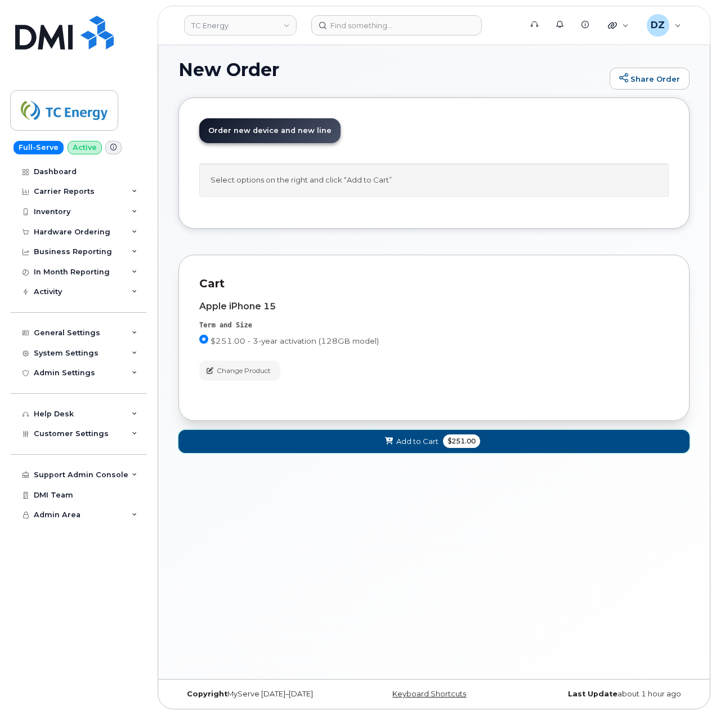
click at [406, 445] on span "Add to Cart" at bounding box center [417, 441] width 42 height 11
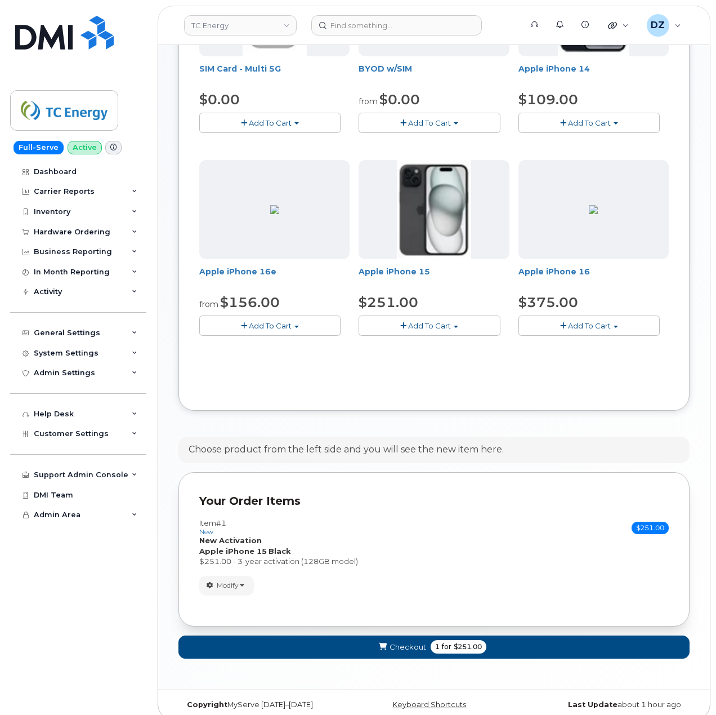
scroll to position [276, 0]
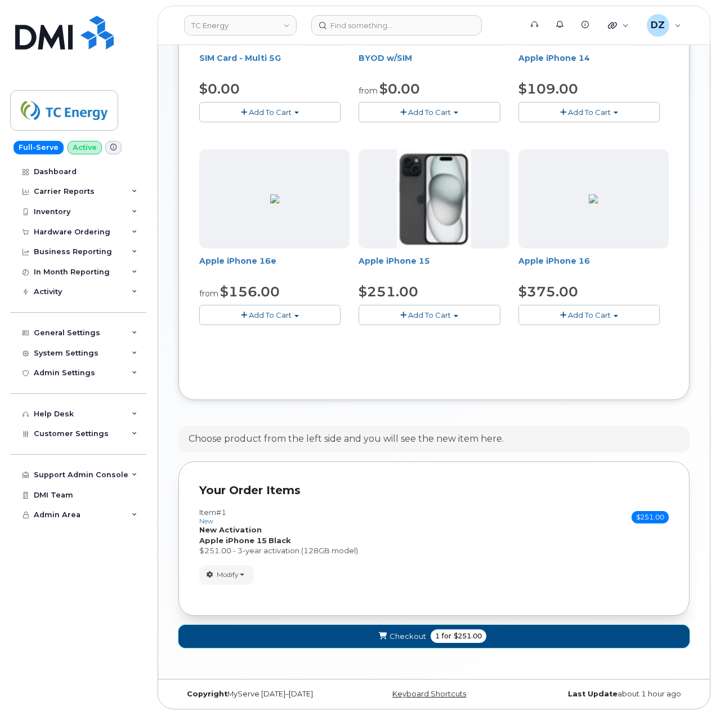
click at [444, 634] on span "for" at bounding box center [447, 636] width 14 height 10
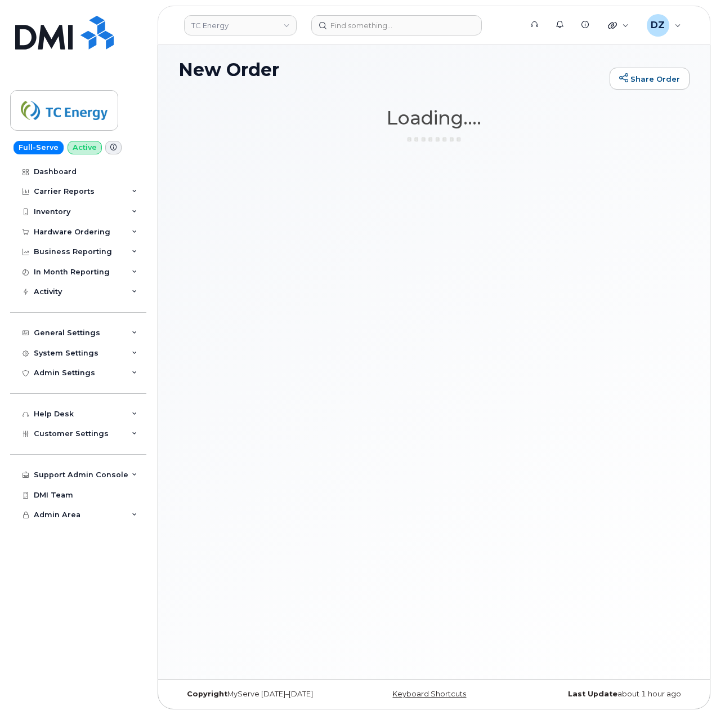
scroll to position [6, 0]
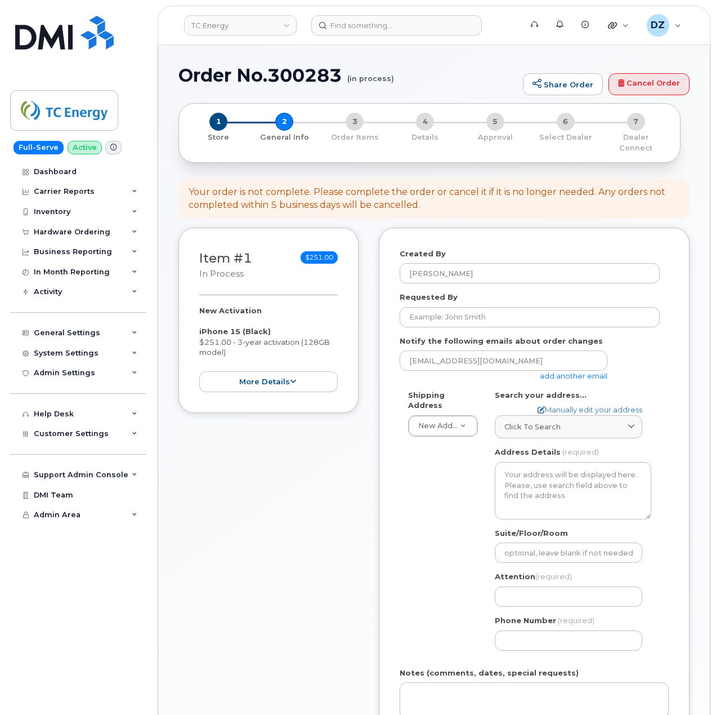
select select
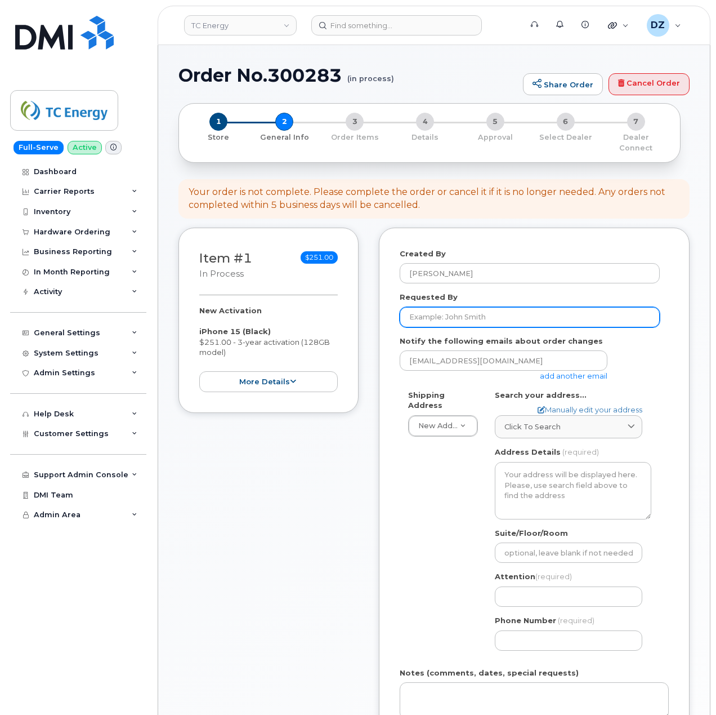
click at [465, 310] on input "Requested By" at bounding box center [530, 317] width 260 height 20
paste input "SCTASK0690964"
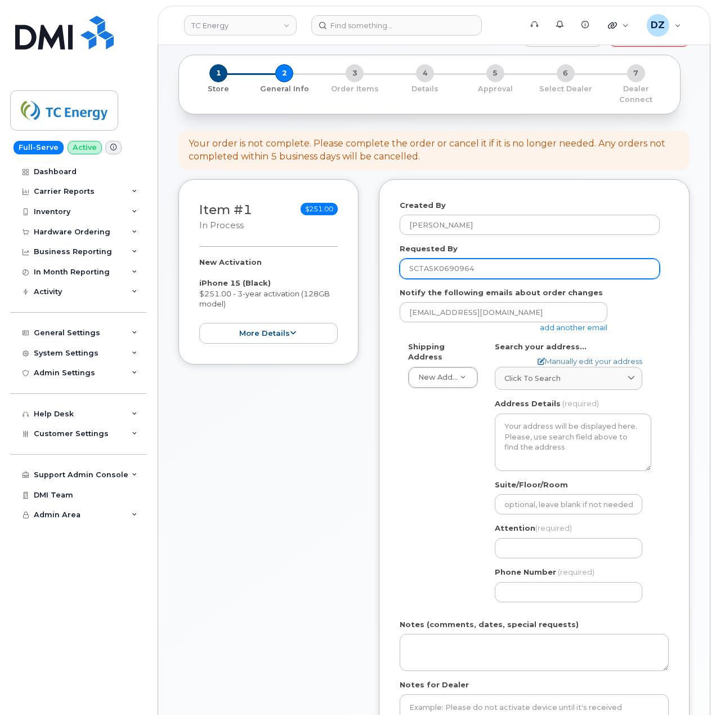
scroll to position [75, 0]
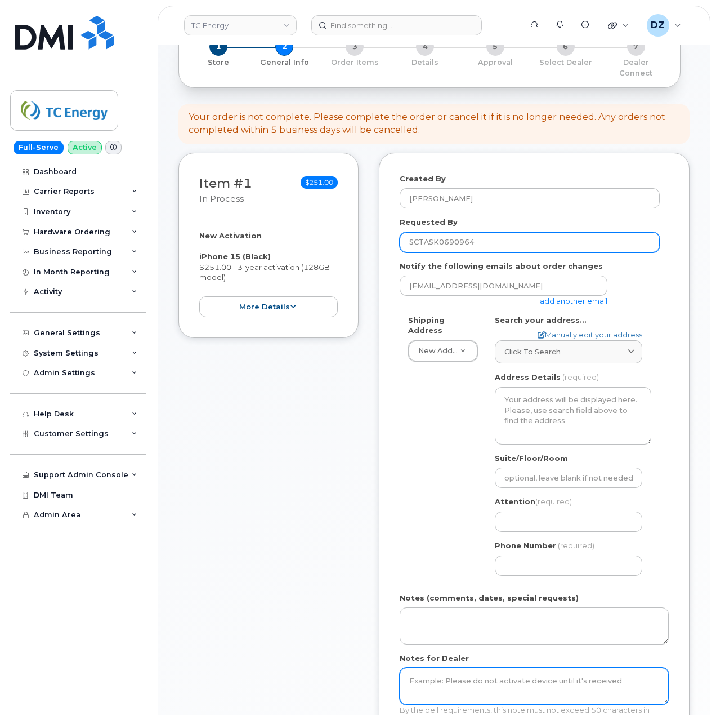
type input "SCTASK0690964"
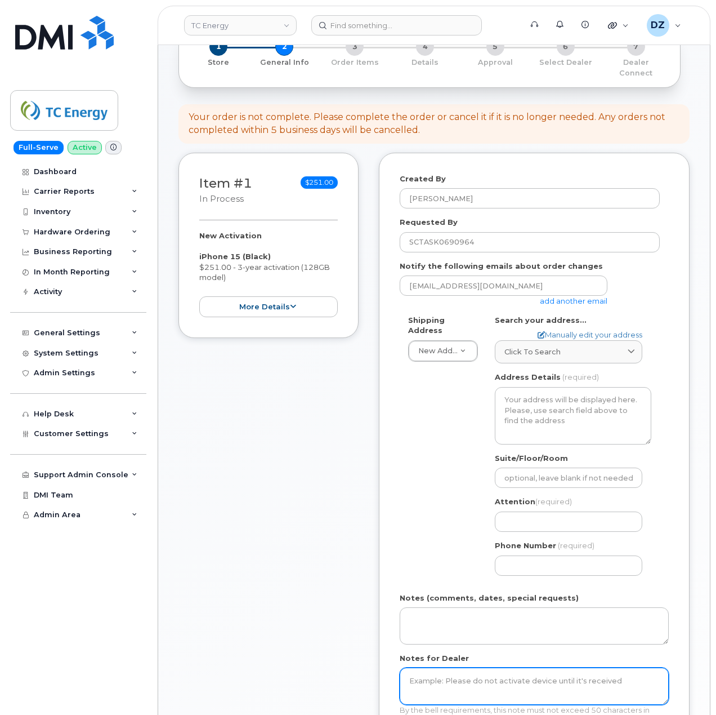
click at [460, 667] on textarea "Notes for Dealer" at bounding box center [534, 685] width 269 height 37
paste textarea "SCTASK0690964"
type textarea "SCTASK0690964"
click at [560, 296] on link "add another email" at bounding box center [574, 300] width 68 height 9
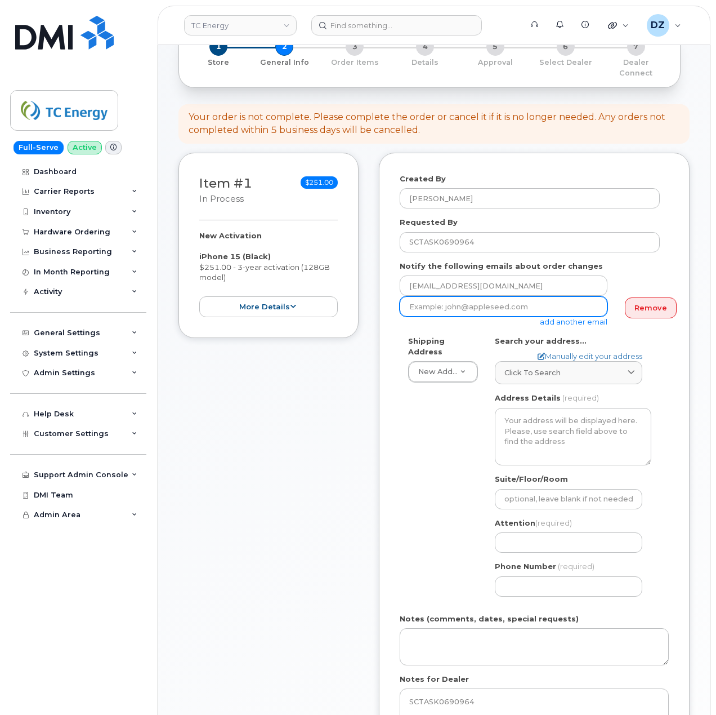
click at [458, 304] on input "email" at bounding box center [504, 306] width 208 height 20
paste input "[PERSON_NAME][EMAIL_ADDRESS][DOMAIN_NAME]"
type input "[PERSON_NAME][EMAIL_ADDRESS][DOMAIN_NAME]"
click at [578, 367] on div "Click to search" at bounding box center [569, 372] width 128 height 11
paste input "3965 Hwy 11 North North Bay, ON P1B 8G3"
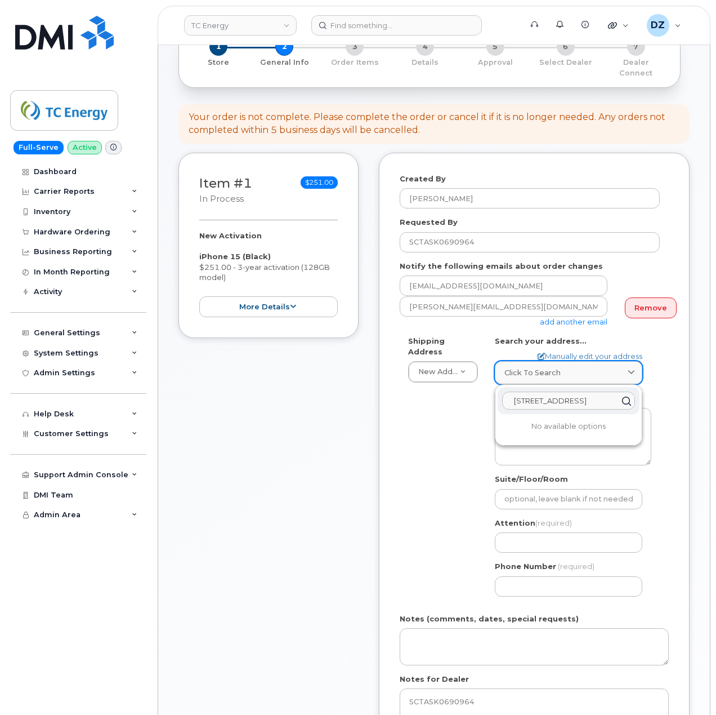
scroll to position [0, 54]
type input "3965 Hwy 11 North North Bay, ON P1B 8G3"
click at [570, 429] on div "3965 Highway 11 N North Bay ON P1B 8G3" at bounding box center [569, 427] width 142 height 19
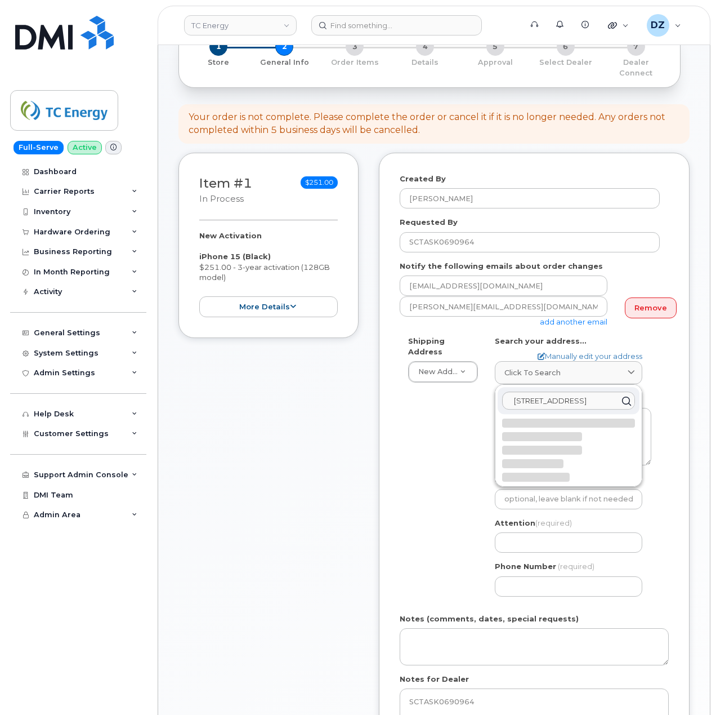
select select
type textarea "3965 Highway 11 N NORTH BAY ON P1B 8G3 CANADA"
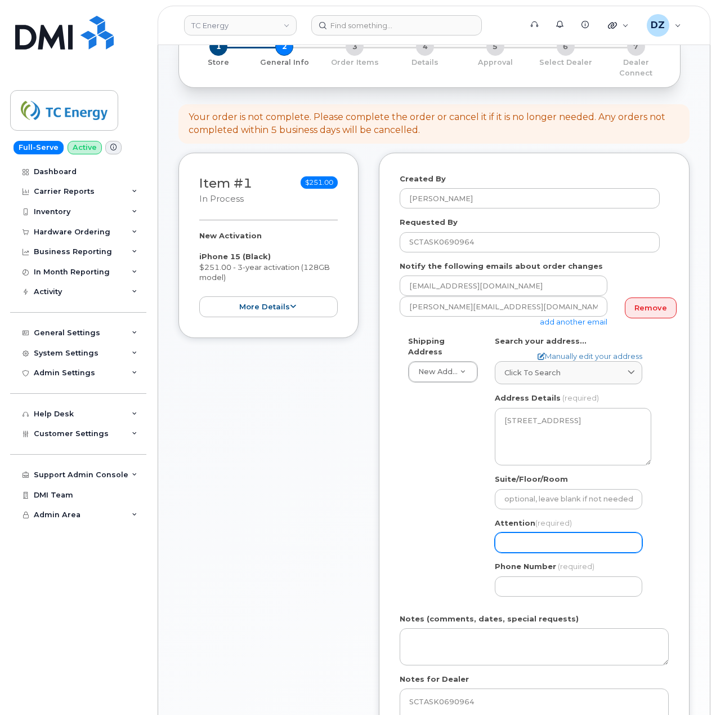
drag, startPoint x: 550, startPoint y: 532, endPoint x: 547, endPoint y: 541, distance: 9.4
click at [550, 532] on input "Attention (required)" at bounding box center [569, 542] width 148 height 20
paste input "[PERSON_NAME]"
type input "[PERSON_NAME]"
select select
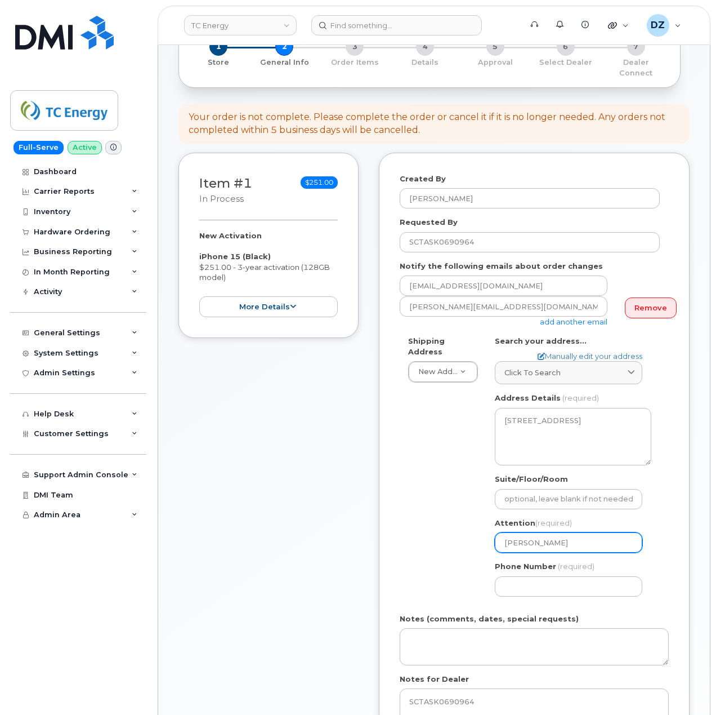
type input "[PERSON_NAME]"
click at [539, 590] on div "ON North Bay Search your address... Manually edit your address Click to search …" at bounding box center [573, 470] width 173 height 269
click at [546, 580] on input "Phone Number" at bounding box center [569, 586] width 148 height 20
type input "513354115"
select select
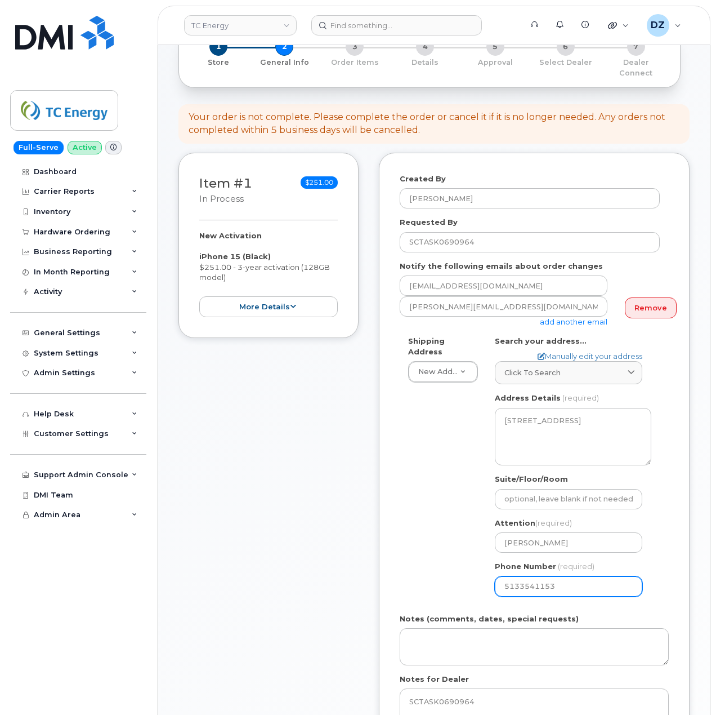
type input "5133541153"
click at [416, 546] on div "Shipping Address New Address New Address 10255 S Washington Ave 117 Kohen Dr 18…" at bounding box center [530, 470] width 260 height 269
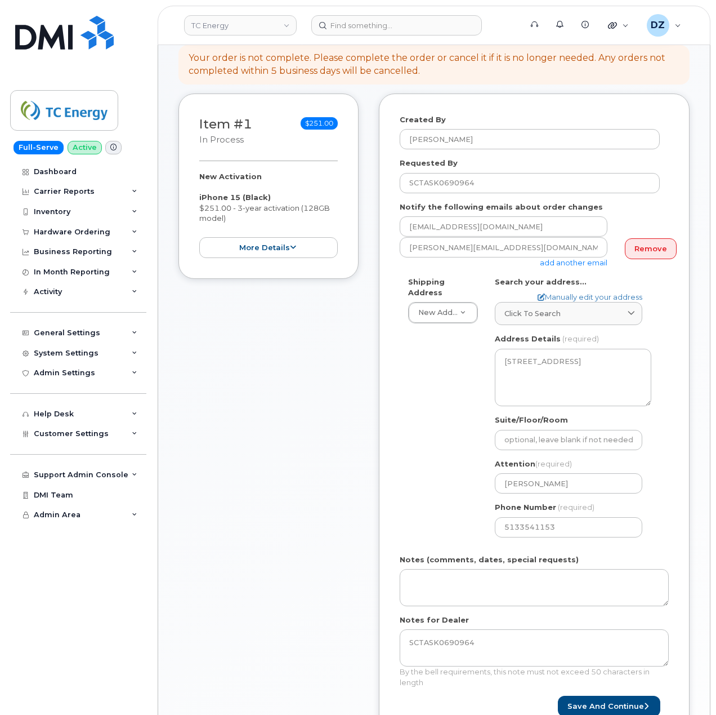
scroll to position [225, 0]
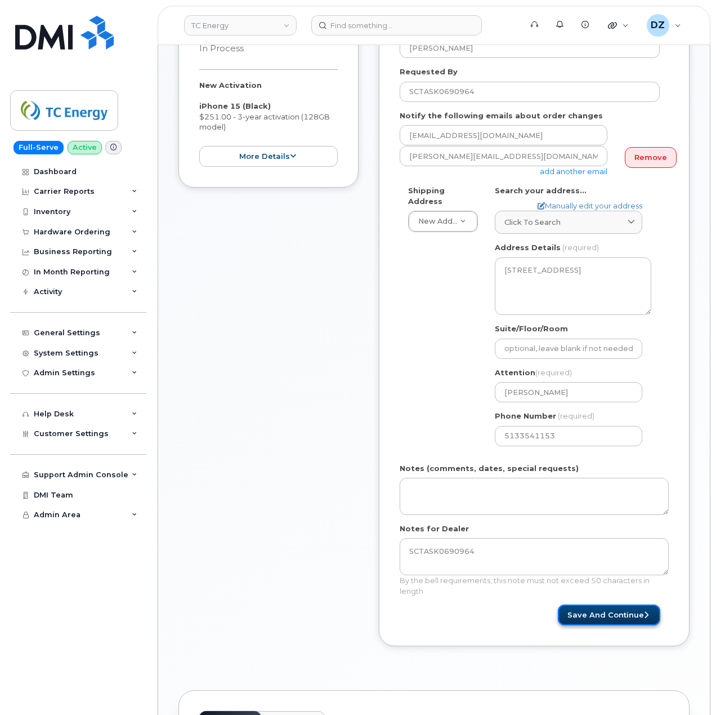
click at [631, 608] on button "Save and Continue" at bounding box center [609, 614] width 103 height 21
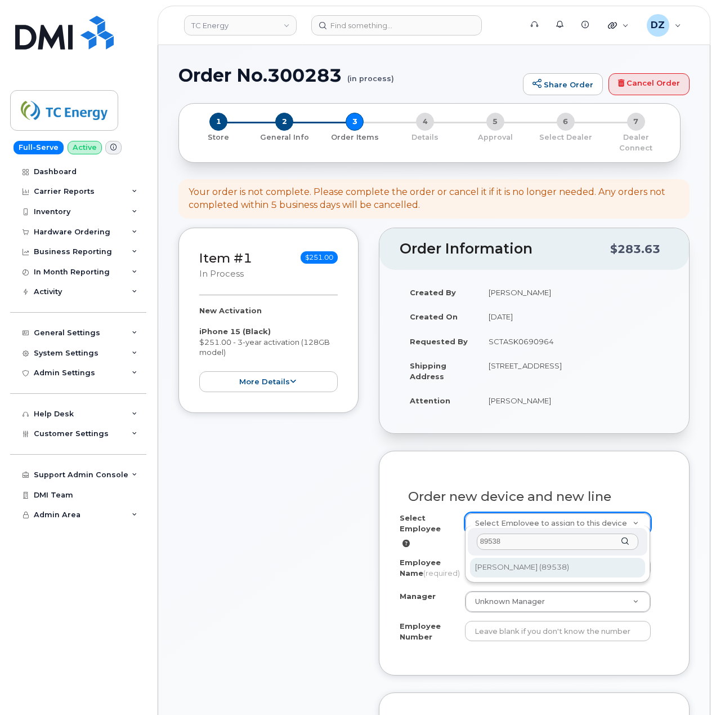
type input "89538"
type input "1373909"
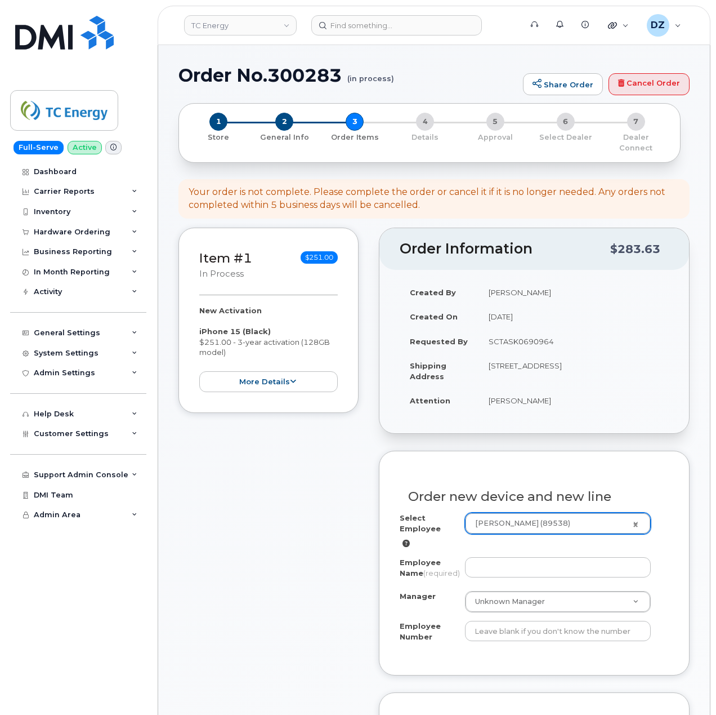
type input "[PERSON_NAME]"
select select "? number:2345256 ?"
type input "89538"
type input "100128"
select select "2345256"
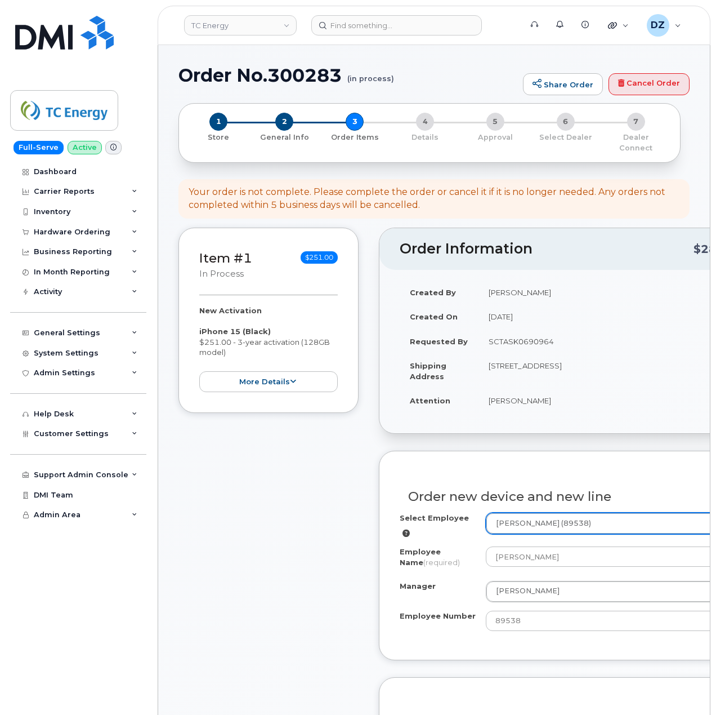
scroll to position [300, 0]
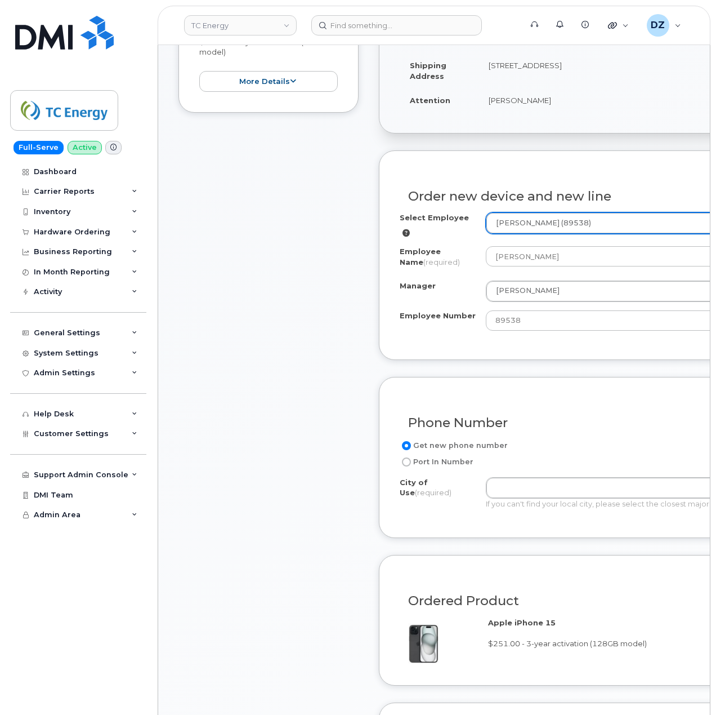
click at [582, 55] on td "[STREET_ADDRESS]" at bounding box center [616, 70] width 274 height 35
click at [596, 56] on td "[STREET_ADDRESS]" at bounding box center [616, 70] width 274 height 35
copy td "NORTH BAY"
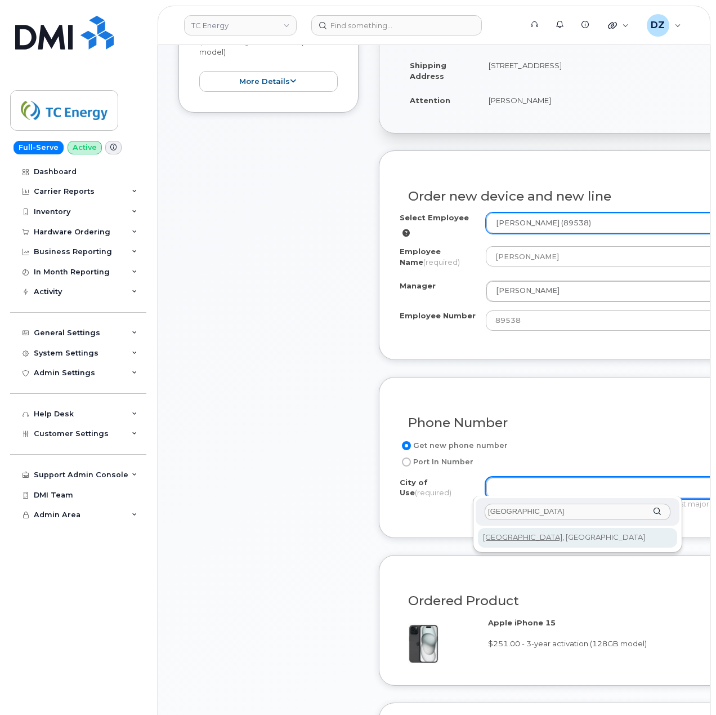
type input "NORTH BAY"
type input "4529"
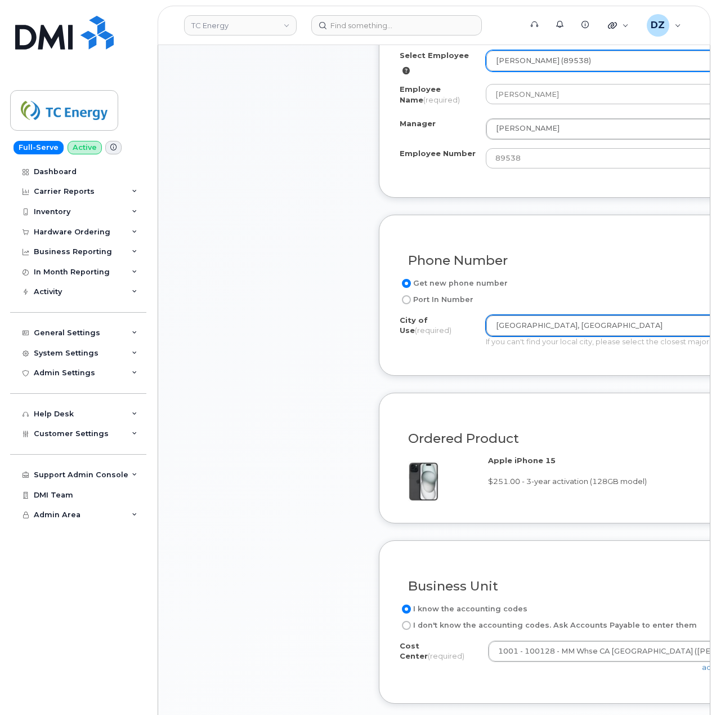
scroll to position [600, 0]
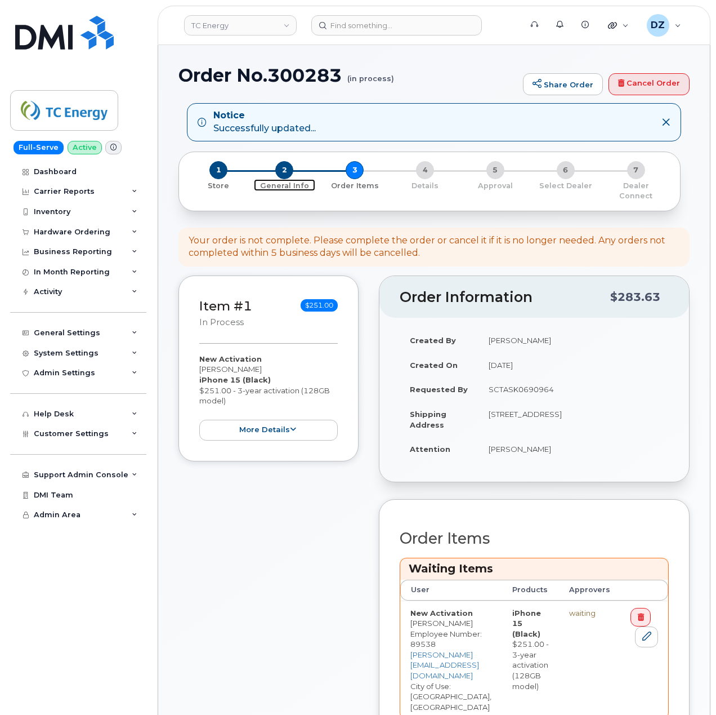
click at [287, 167] on span "2" at bounding box center [284, 170] width 18 height 18
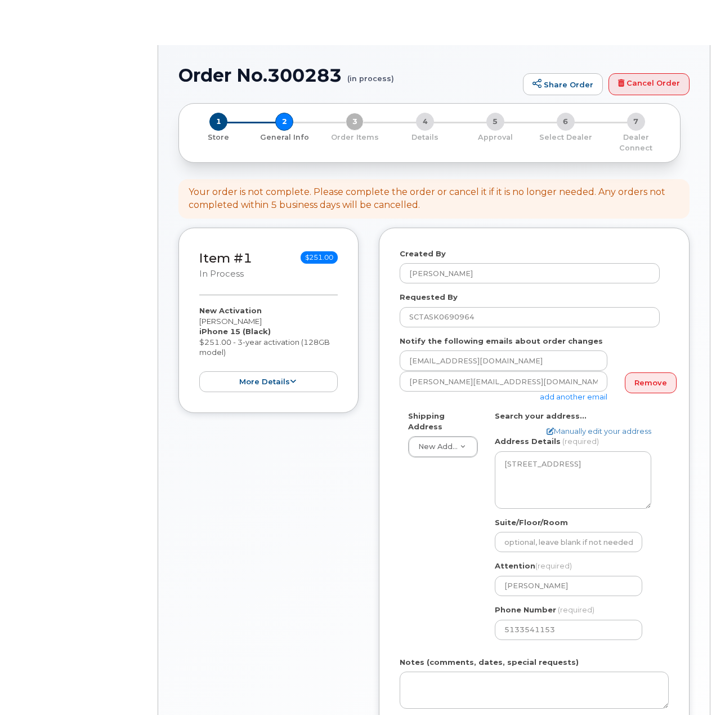
select select
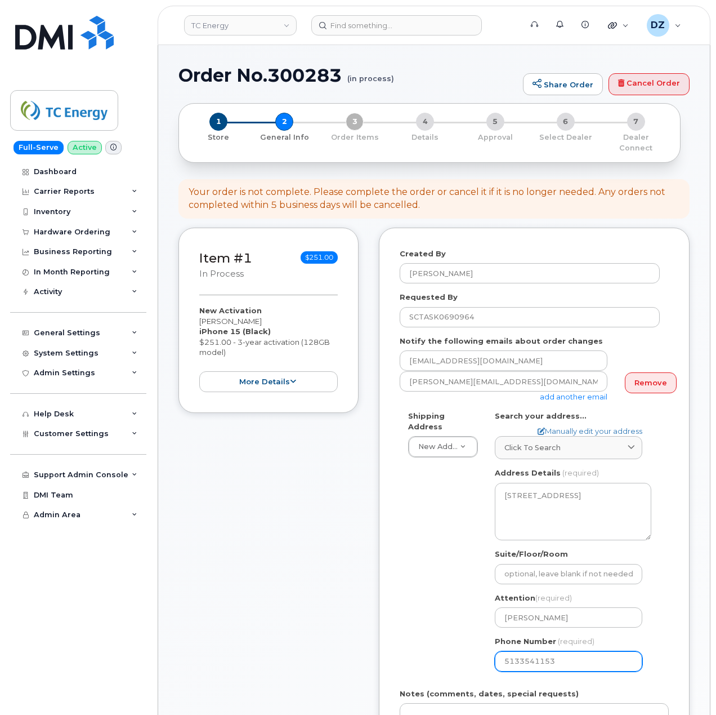
click at [588, 659] on input "5133541153" at bounding box center [569, 661] width 148 height 20
paste input "7058407463"
type input "51335411537058407463"
select select
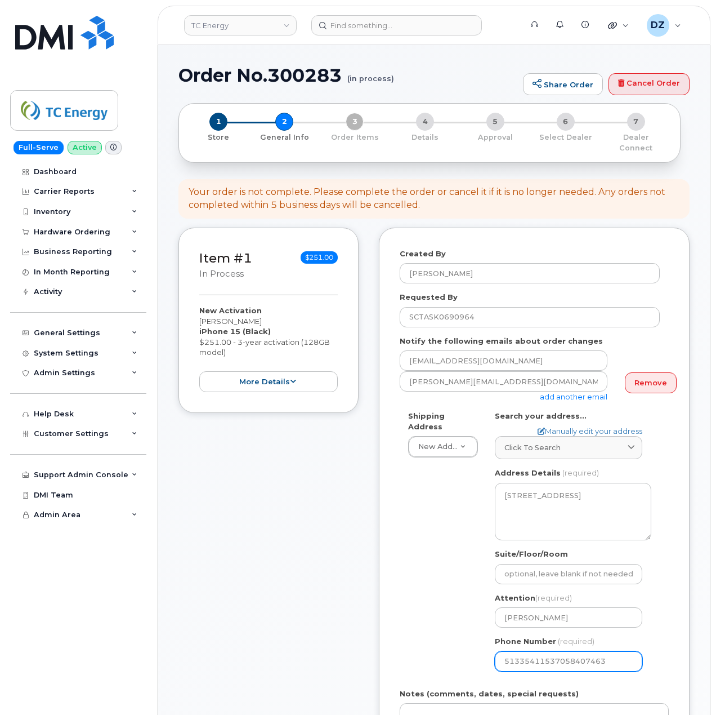
click at [586, 652] on input "51335411537058407463" at bounding box center [569, 661] width 148 height 20
paste input "number"
type input "7058407463"
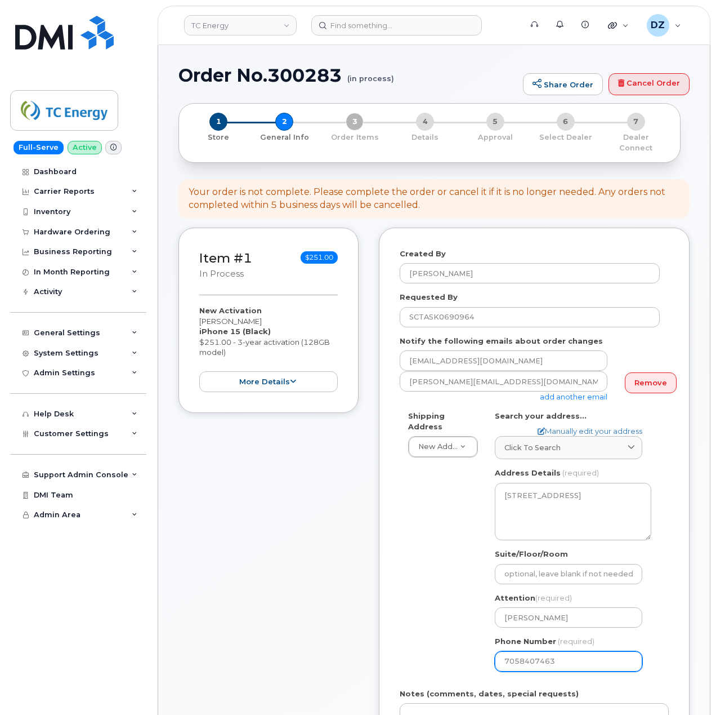
select select
type input "7058407463"
click at [305, 613] on div "Item #1 in process $251.00 New Activation Nathan Daly iPhone 15 (Black) $251.00…" at bounding box center [269, 558] width 180 height 661
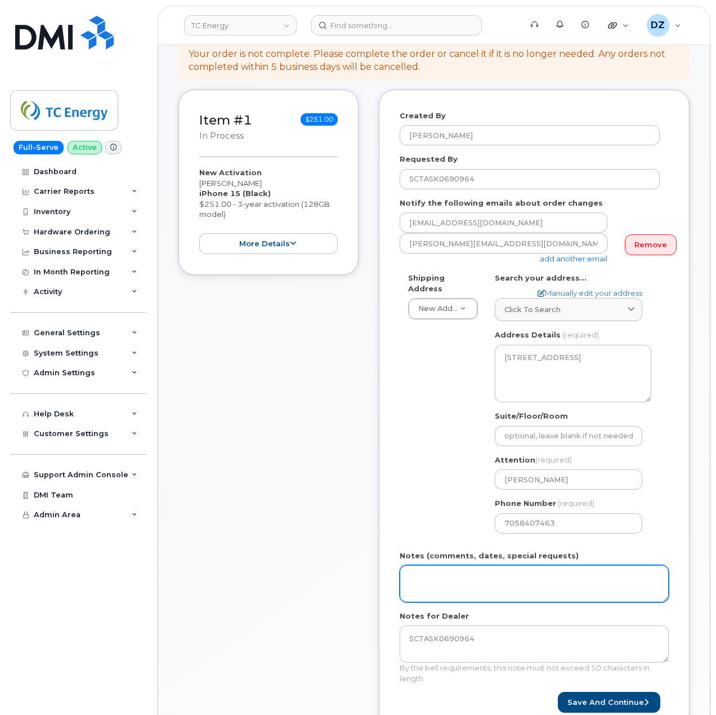
scroll to position [150, 0]
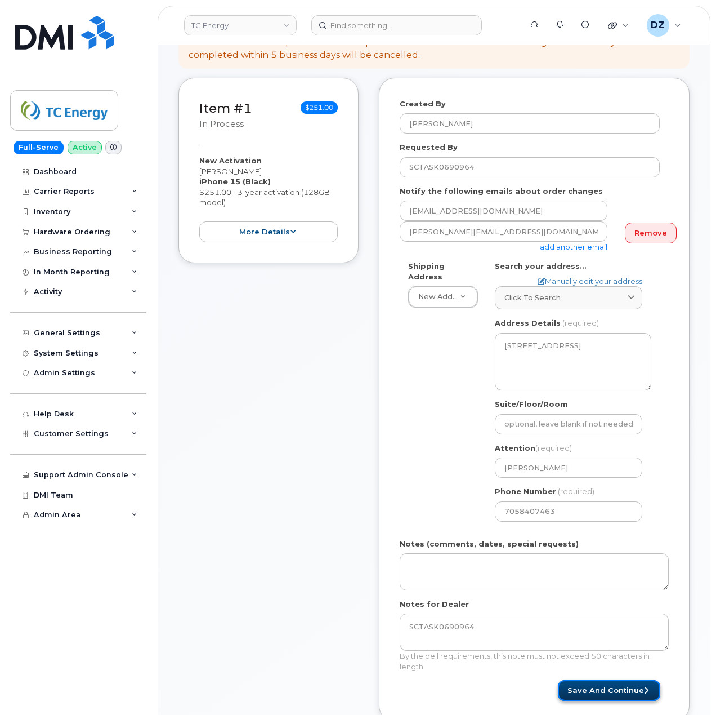
click at [635, 686] on button "Save and Continue" at bounding box center [609, 690] width 103 height 21
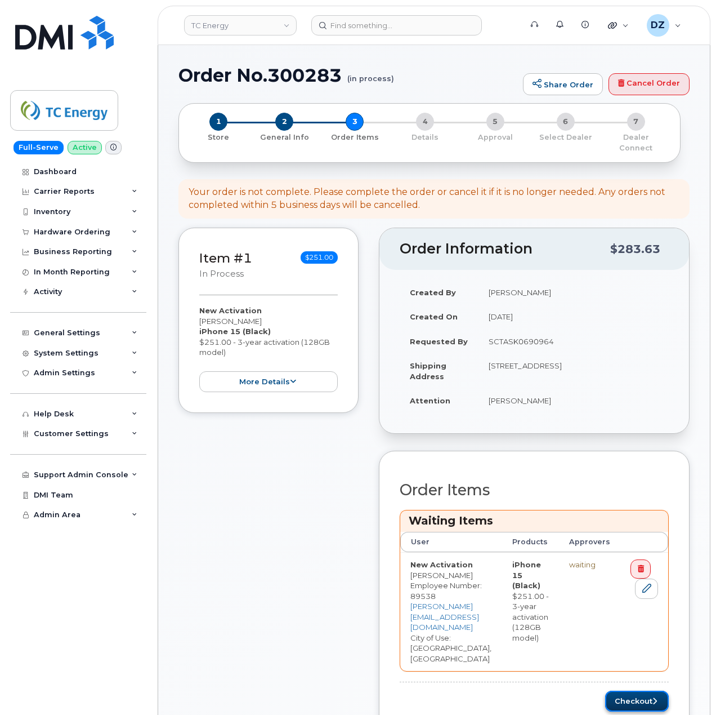
click at [641, 690] on button "Checkout" at bounding box center [637, 700] width 64 height 21
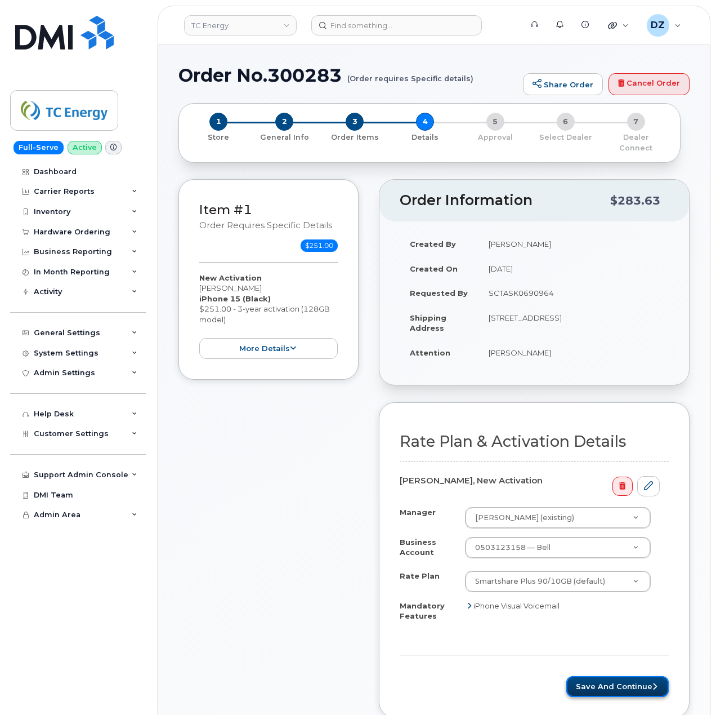
click at [607, 681] on button "Save and Continue" at bounding box center [618, 686] width 103 height 21
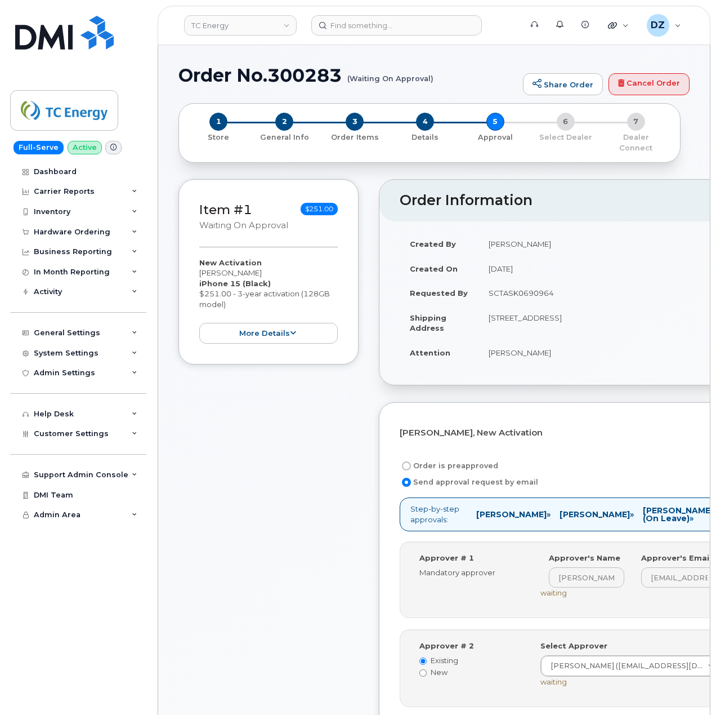
click at [448, 459] on label "Order is preapproved" at bounding box center [449, 466] width 99 height 14
click at [411, 461] on input "Order is preapproved" at bounding box center [406, 465] width 9 height 9
radio input "true"
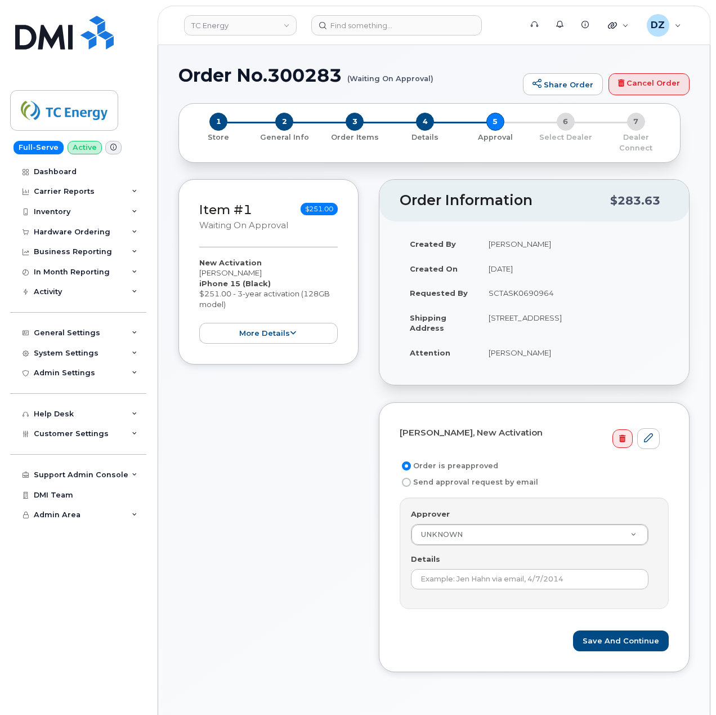
click at [524, 282] on td "SCTASK0690964" at bounding box center [574, 292] width 190 height 25
copy td "SCTASK0690964"
click at [489, 571] on input "Details" at bounding box center [530, 579] width 238 height 20
paste input "SCTASK0690964"
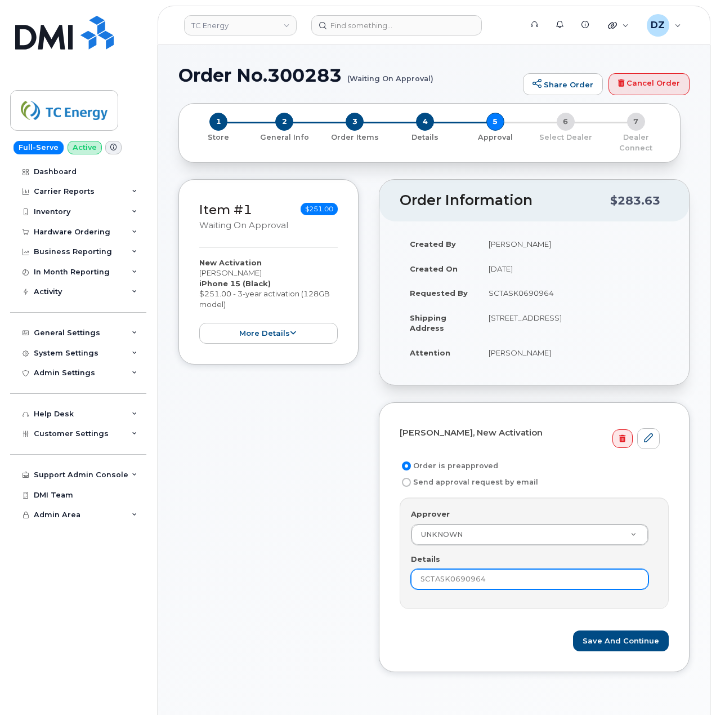
type input "SCTASK0690964"
click at [351, 582] on div "Item #1 Waiting On Approval $251.00 New Activation [PERSON_NAME] iPhone 15 (Bla…" at bounding box center [269, 434] width 180 height 510
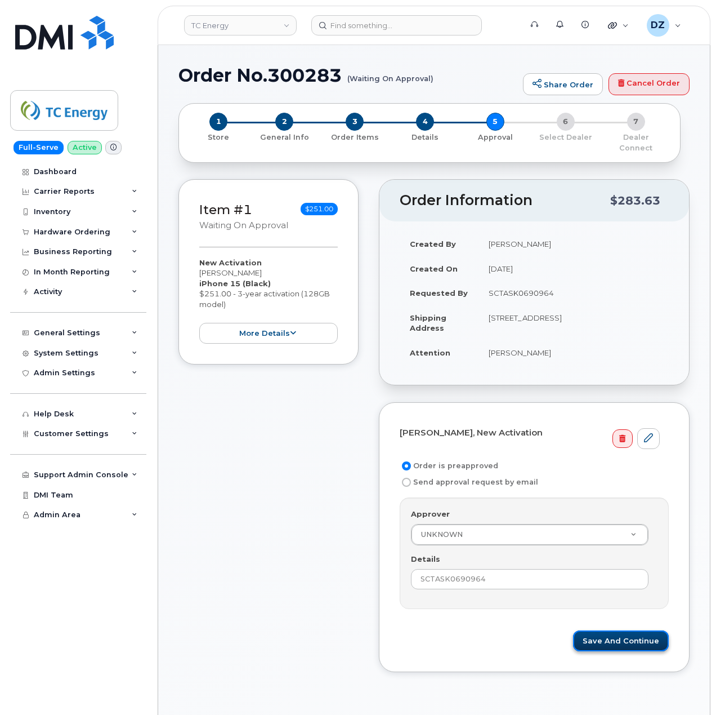
click at [624, 630] on button "Save and Continue" at bounding box center [621, 640] width 96 height 21
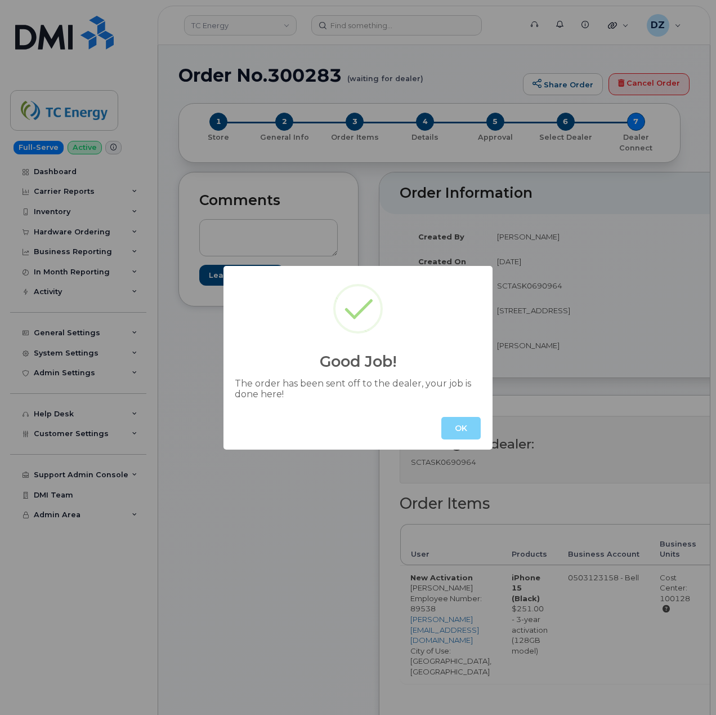
drag, startPoint x: 613, startPoint y: 609, endPoint x: 249, endPoint y: 476, distance: 387.9
click at [249, 476] on div "Good Job! The order has been sent off to the dealer, your job is done here! OK" at bounding box center [358, 357] width 716 height 715
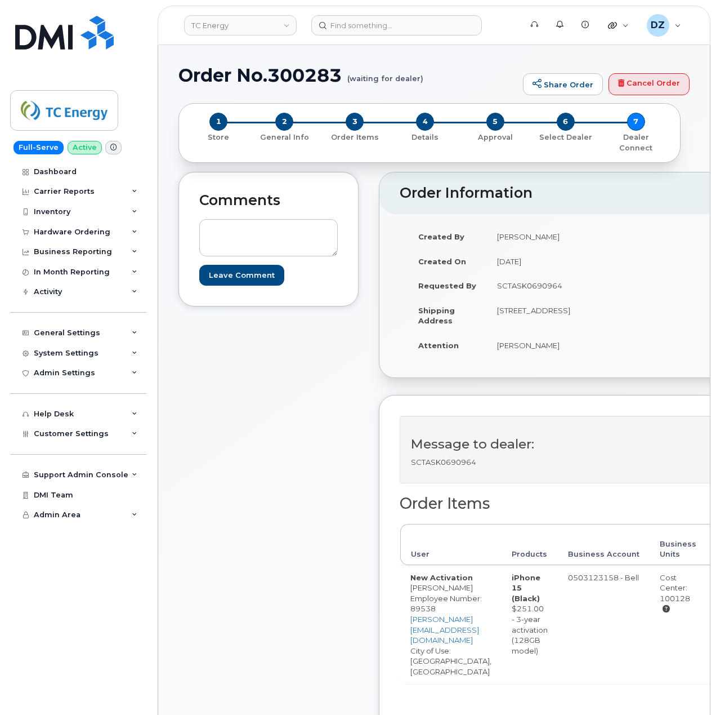
click at [212, 75] on h1 "Order No.300283 (waiting for dealer)" at bounding box center [348, 75] width 339 height 20
click at [308, 79] on h1 "Order No.300283 (waiting for dealer)" at bounding box center [348, 75] width 339 height 20
copy h1 "Order No.300283"
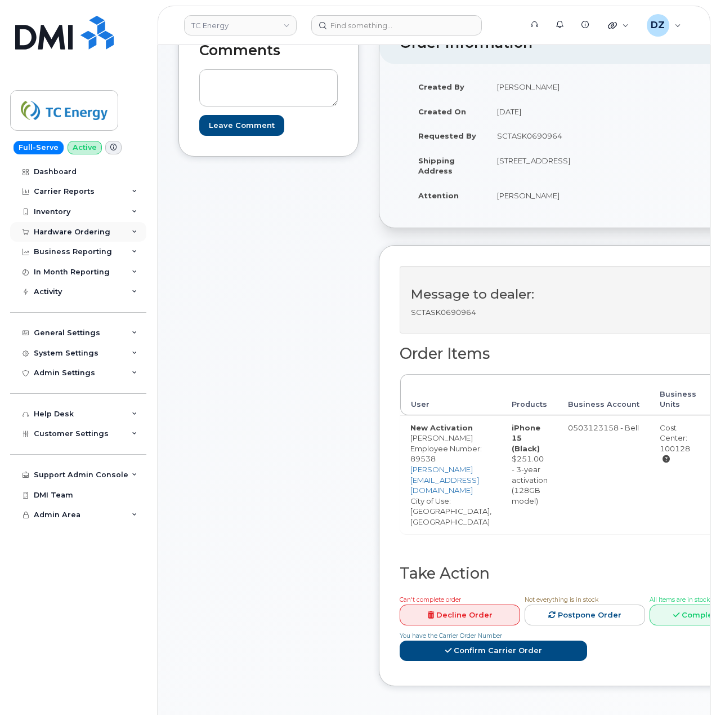
click at [118, 233] on div "Hardware Ordering" at bounding box center [78, 232] width 136 height 20
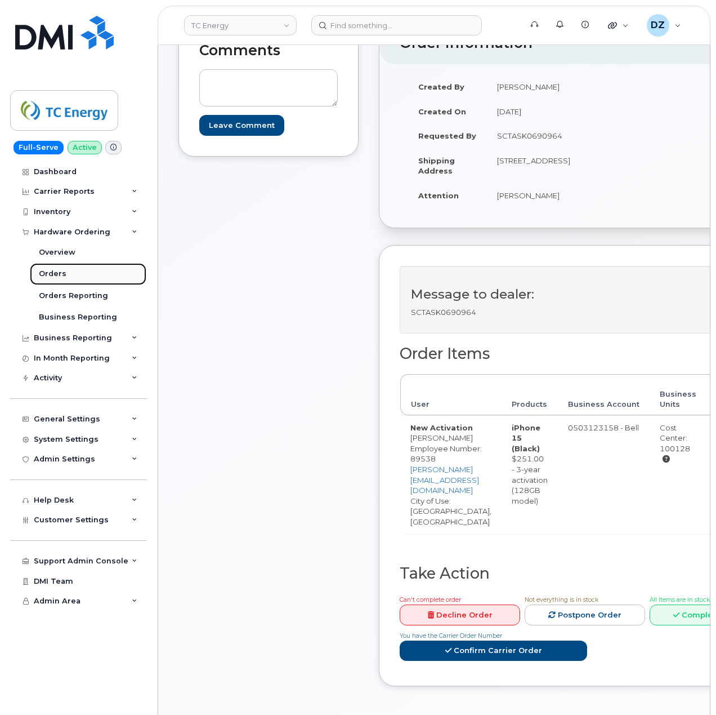
click at [75, 273] on link "Orders" at bounding box center [88, 273] width 117 height 21
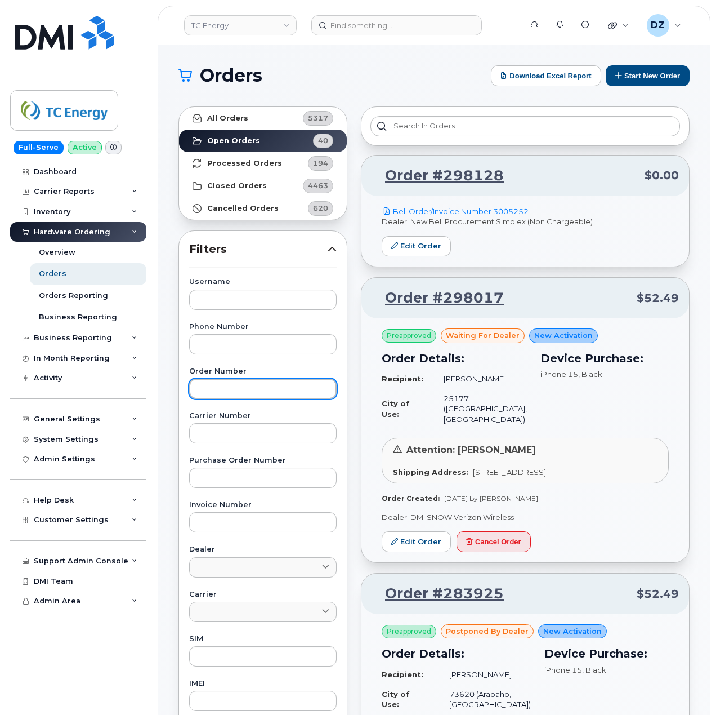
click at [242, 386] on input "text" at bounding box center [263, 388] width 148 height 20
paste input "300078"
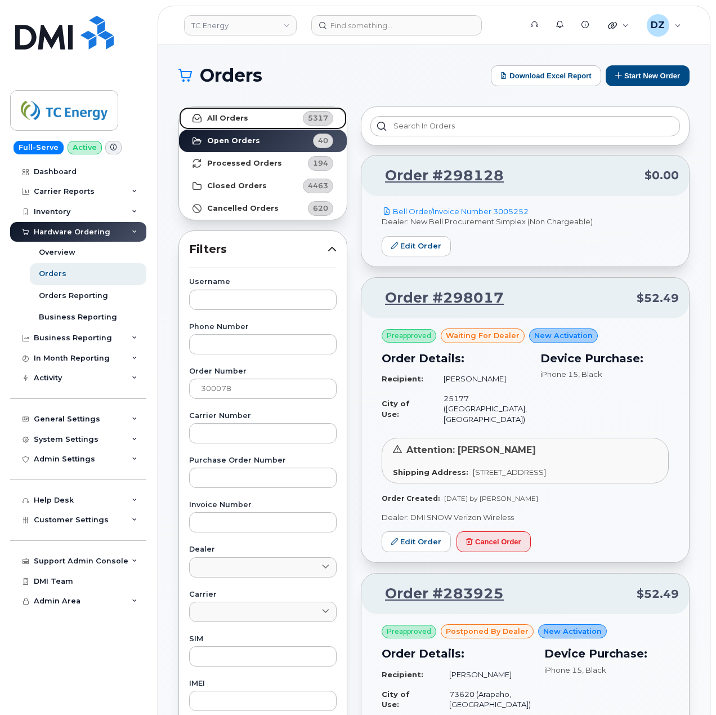
click at [259, 114] on link "All Orders 5317" at bounding box center [263, 118] width 168 height 23
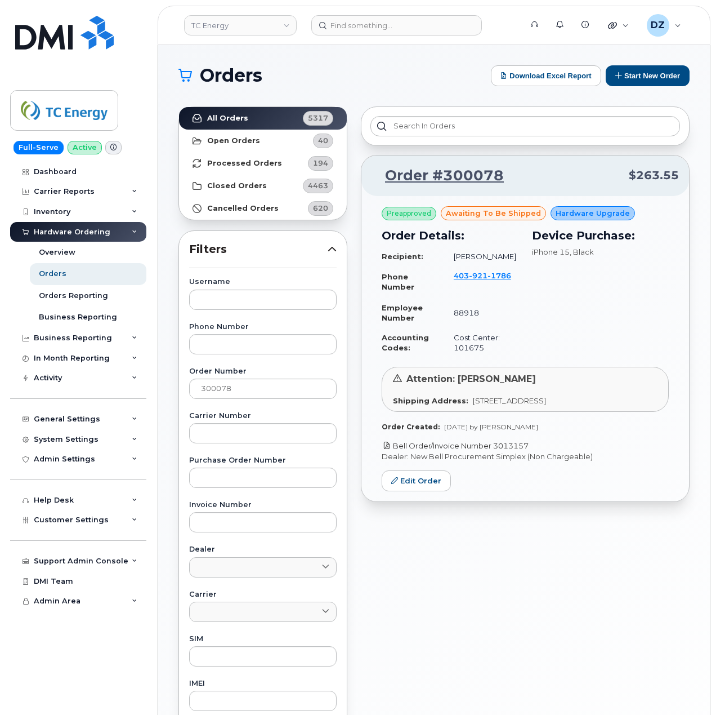
drag, startPoint x: 533, startPoint y: 447, endPoint x: 498, endPoint y: 449, distance: 35.0
click at [498, 449] on p "Bell Order/Invoice Number 3013157" at bounding box center [525, 445] width 287 height 11
copy link "3013157"
click at [219, 386] on input "300078" at bounding box center [263, 388] width 148 height 20
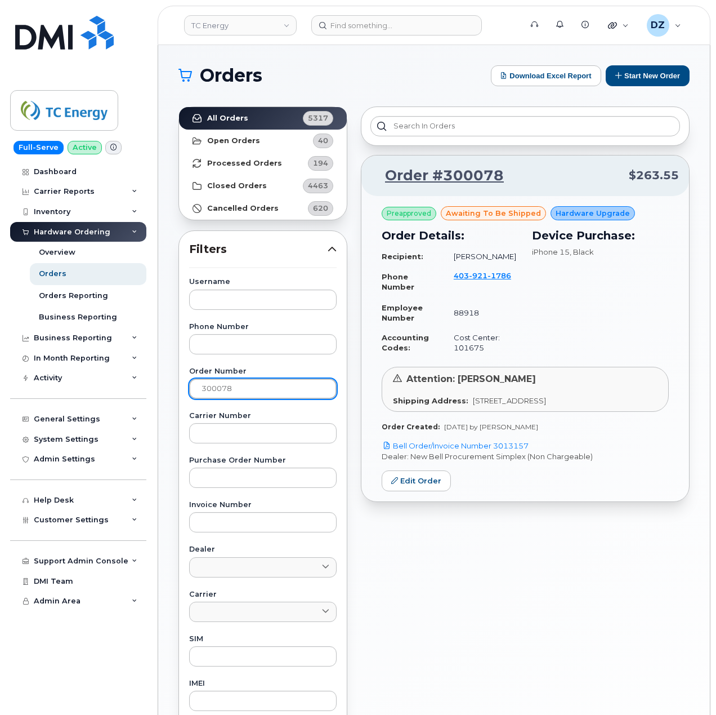
click at [219, 386] on input "300078" at bounding box center [263, 388] width 148 height 20
click at [244, 391] on input "300078" at bounding box center [263, 388] width 148 height 20
paste input "299965"
click at [248, 116] on link "All Orders 5317" at bounding box center [263, 118] width 168 height 23
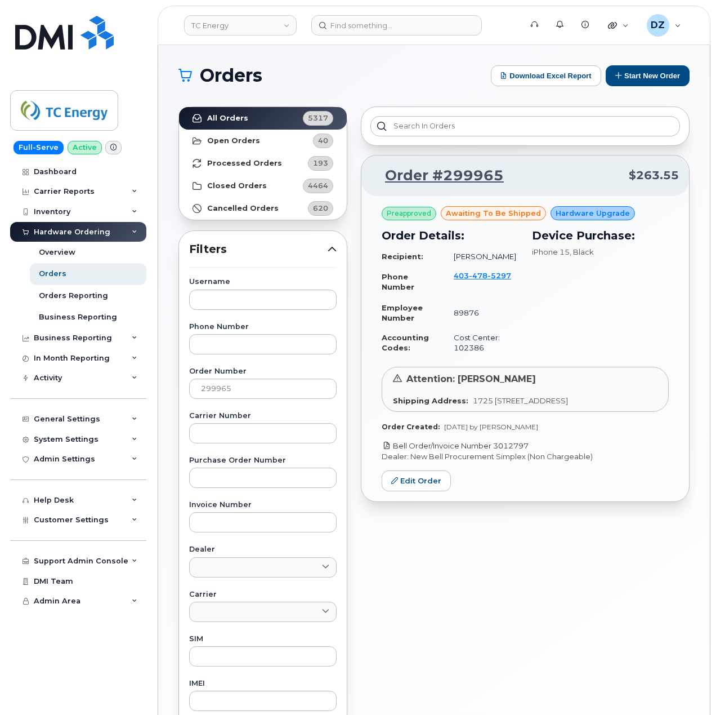
drag, startPoint x: 538, startPoint y: 445, endPoint x: 494, endPoint y: 448, distance: 44.1
click at [494, 448] on p "Bell Order/Invoice Number 3012797" at bounding box center [525, 445] width 287 height 11
copy link "3012797"
click at [206, 381] on input "299965" at bounding box center [263, 388] width 148 height 20
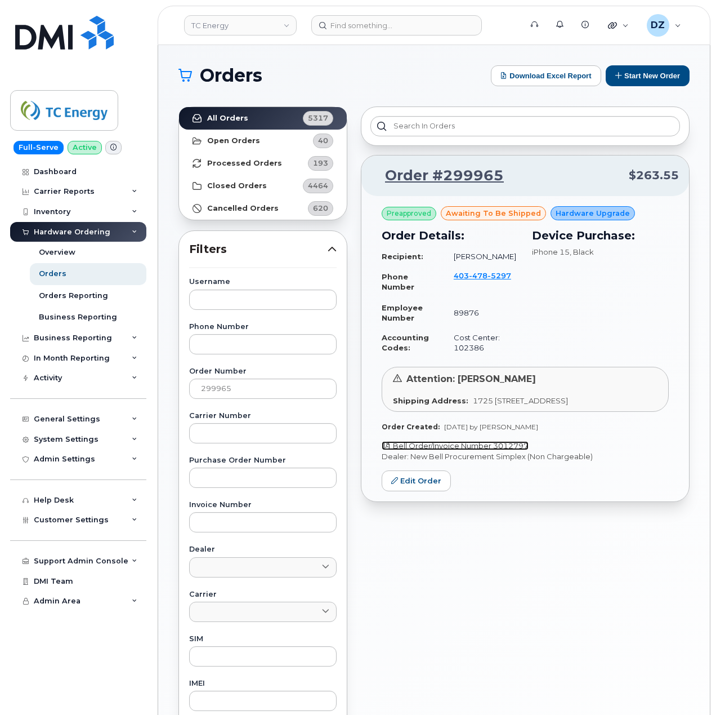
click at [516, 444] on link "Bell Order/Invoice Number 3012797" at bounding box center [455, 445] width 147 height 9
click at [259, 396] on input "299965" at bounding box center [263, 388] width 148 height 20
paste input "300011"
click at [235, 122] on strong "All Orders" at bounding box center [227, 118] width 41 height 9
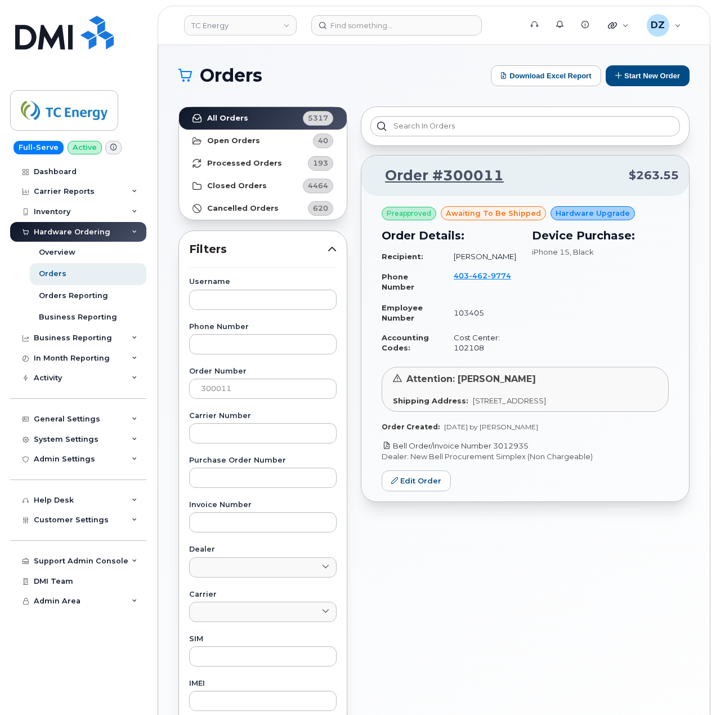
drag, startPoint x: 534, startPoint y: 455, endPoint x: 497, endPoint y: 460, distance: 37.4
click at [497, 451] on p "Bell Order/Invoice Number 3012935" at bounding box center [525, 445] width 287 height 11
copy link "3012935"
click at [244, 392] on input "300011" at bounding box center [263, 388] width 148 height 20
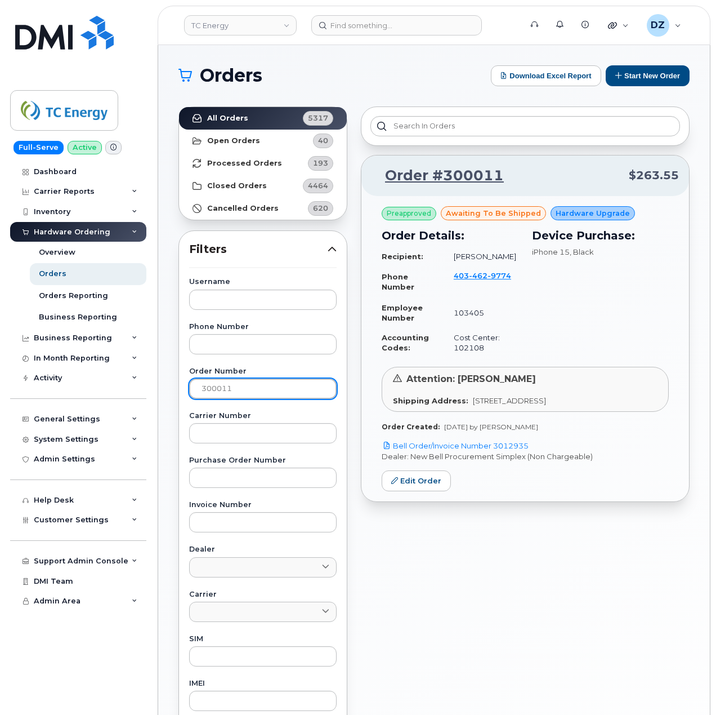
paste input "82"
click at [242, 118] on strong "All Orders" at bounding box center [227, 118] width 41 height 9
click at [497, 451] on p "Bell Order/Invoice Number 3013177" at bounding box center [525, 445] width 287 height 11
copy p "3013177"
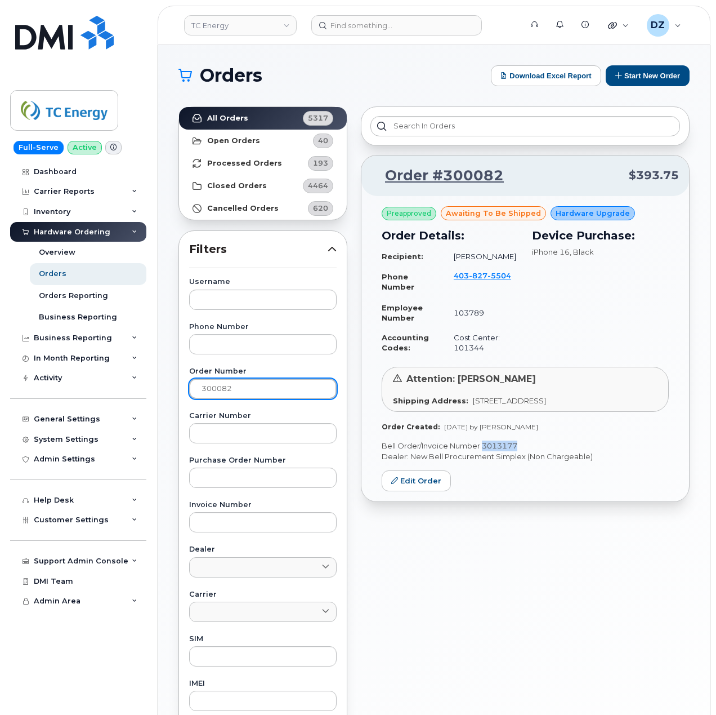
click at [269, 398] on input "300082" at bounding box center [263, 388] width 148 height 20
paste input "8"
click at [248, 118] on link "All Orders 5317" at bounding box center [263, 118] width 168 height 23
drag, startPoint x: 537, startPoint y: 460, endPoint x: 496, endPoint y: 460, distance: 41.7
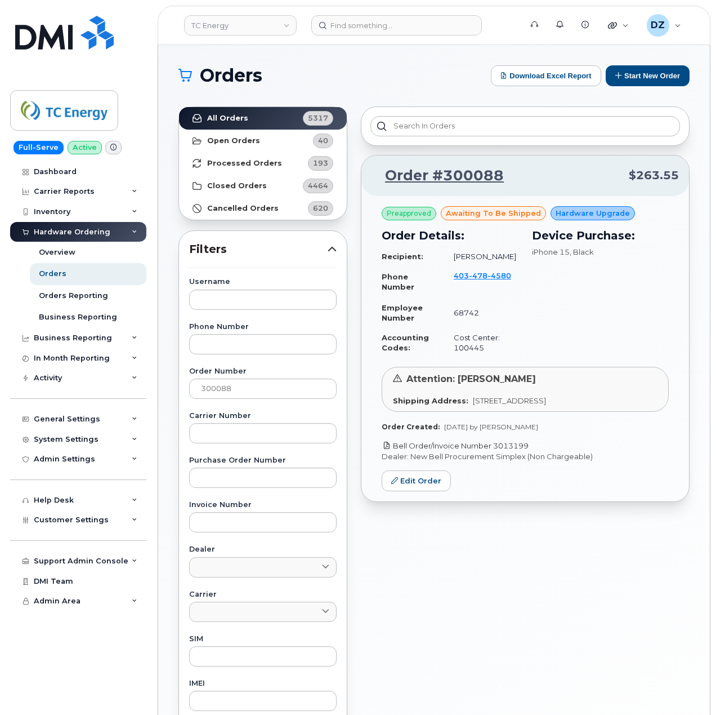
click at [496, 451] on p "Bell Order/Invoice Number 3013199" at bounding box center [525, 445] width 287 height 11
copy link "3013199"
click at [262, 395] on input "300088" at bounding box center [263, 388] width 148 height 20
paste input "92"
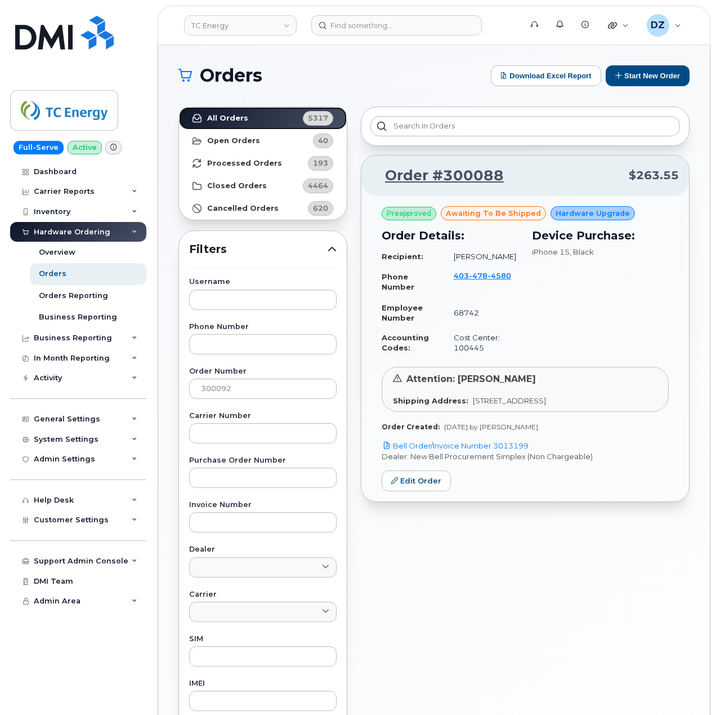
click at [265, 122] on link "All Orders 5317" at bounding box center [263, 118] width 168 height 23
drag, startPoint x: 537, startPoint y: 466, endPoint x: 498, endPoint y: 470, distance: 39.6
click at [498, 451] on p "Bell Order/Invoice Number 3013213" at bounding box center [525, 445] width 287 height 11
copy link "3013213"
click at [251, 390] on input "300092" at bounding box center [263, 388] width 148 height 20
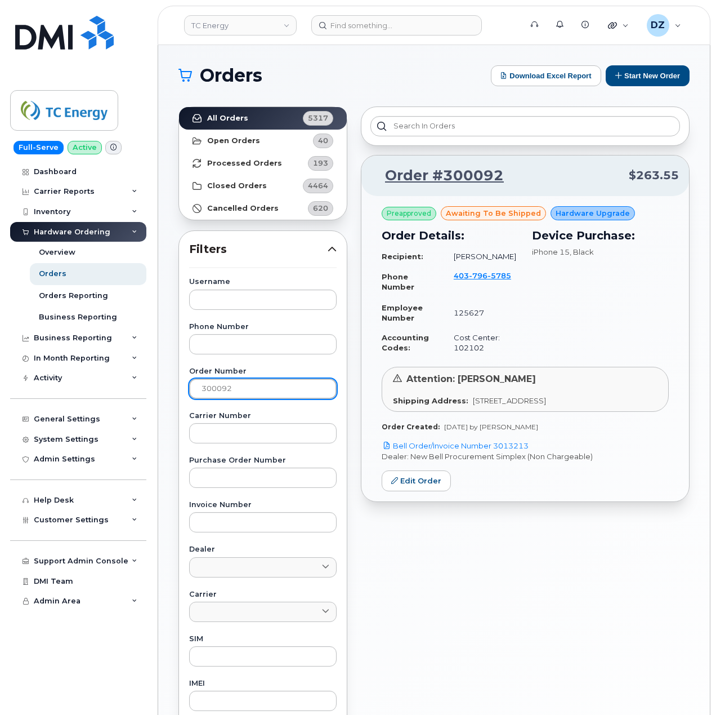
click at [251, 390] on input "300092" at bounding box center [263, 388] width 148 height 20
paste input "4"
click at [252, 115] on link "All Orders 5317" at bounding box center [263, 118] width 168 height 23
drag, startPoint x: 542, startPoint y: 456, endPoint x: 496, endPoint y: 460, distance: 46.4
click at [496, 451] on p "Bell Order/Invoice Number 3013220" at bounding box center [525, 445] width 287 height 11
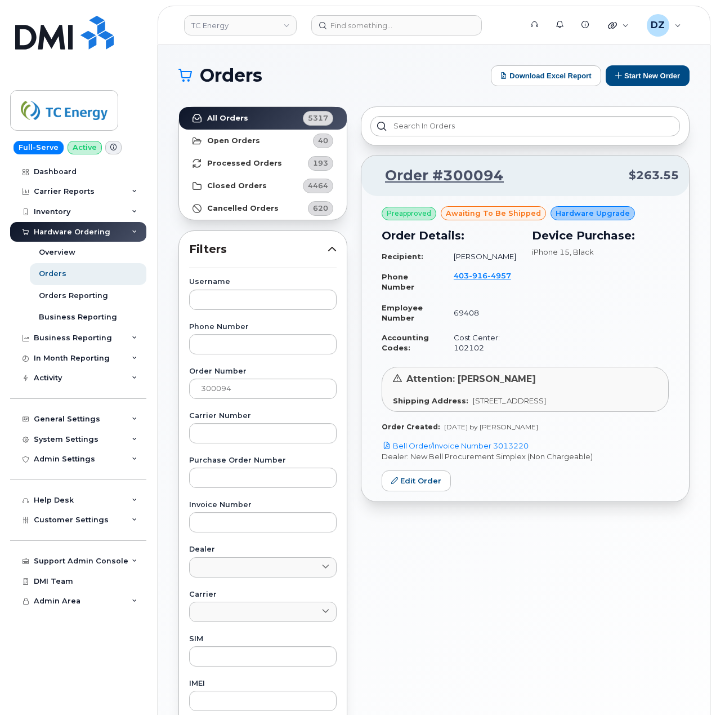
copy link "3013220"
click at [250, 390] on input "300094" at bounding box center [263, 388] width 148 height 20
paste input "5"
click at [246, 119] on link "All Orders 5317" at bounding box center [263, 118] width 168 height 23
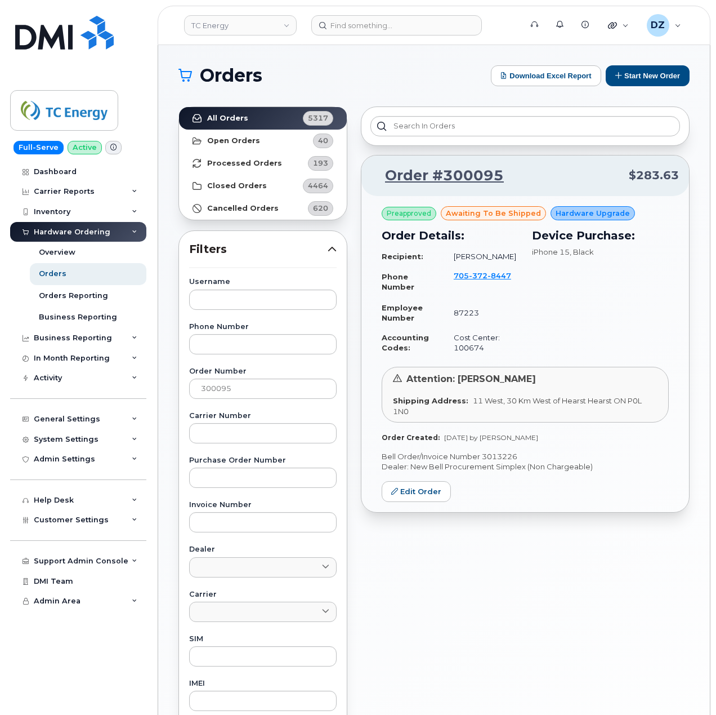
click at [505, 457] on p "Bell Order/Invoice Number 3013226" at bounding box center [525, 456] width 287 height 11
copy p "3013226"
click at [228, 393] on input "300095" at bounding box center [263, 388] width 148 height 20
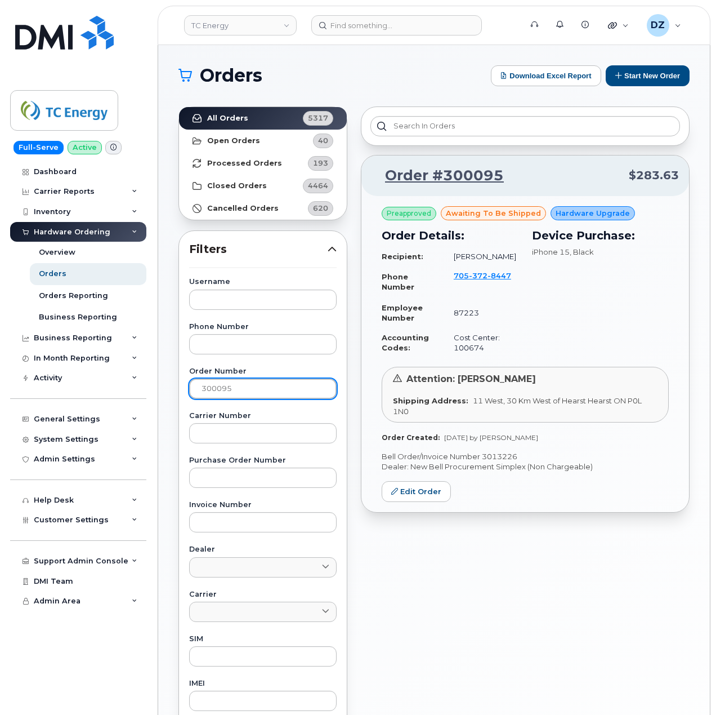
paste input "7"
click at [258, 117] on link "All Orders 5317" at bounding box center [263, 118] width 168 height 23
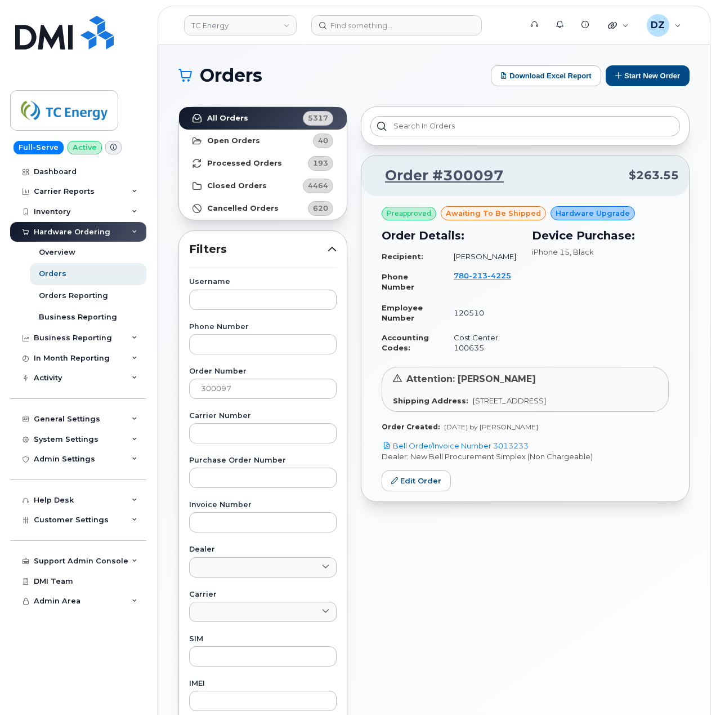
drag, startPoint x: 534, startPoint y: 445, endPoint x: 496, endPoint y: 451, distance: 39.3
click at [496, 451] on p "Bell Order/Invoice Number 3013233" at bounding box center [525, 445] width 287 height 11
click at [242, 392] on input "300097" at bounding box center [263, 388] width 148 height 20
paste input "100"
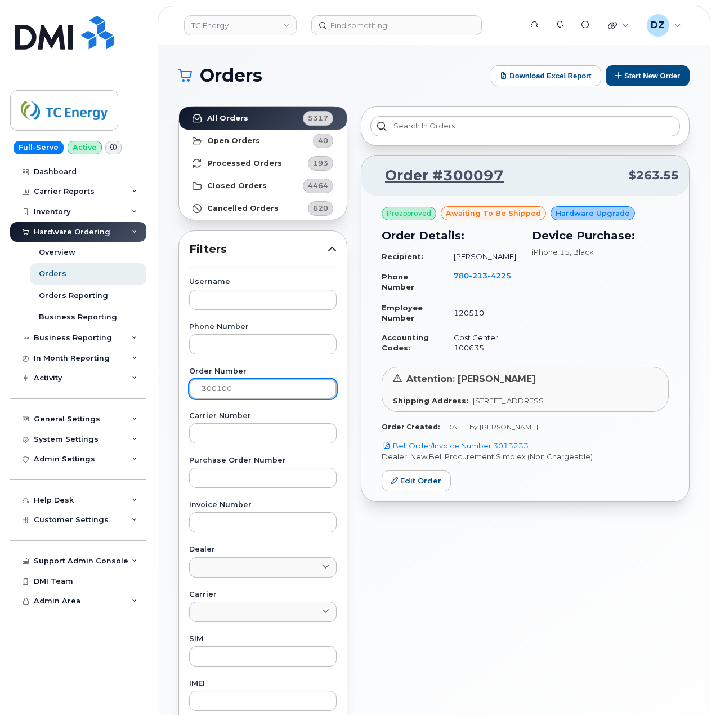
type input "300100"
click at [237, 118] on strong "All Orders" at bounding box center [227, 118] width 41 height 9
drag, startPoint x: 539, startPoint y: 456, endPoint x: 496, endPoint y: 456, distance: 43.4
click at [496, 451] on p "Bell Order/Invoice Number 3013246" at bounding box center [525, 445] width 287 height 11
